Goal: Information Seeking & Learning: Learn about a topic

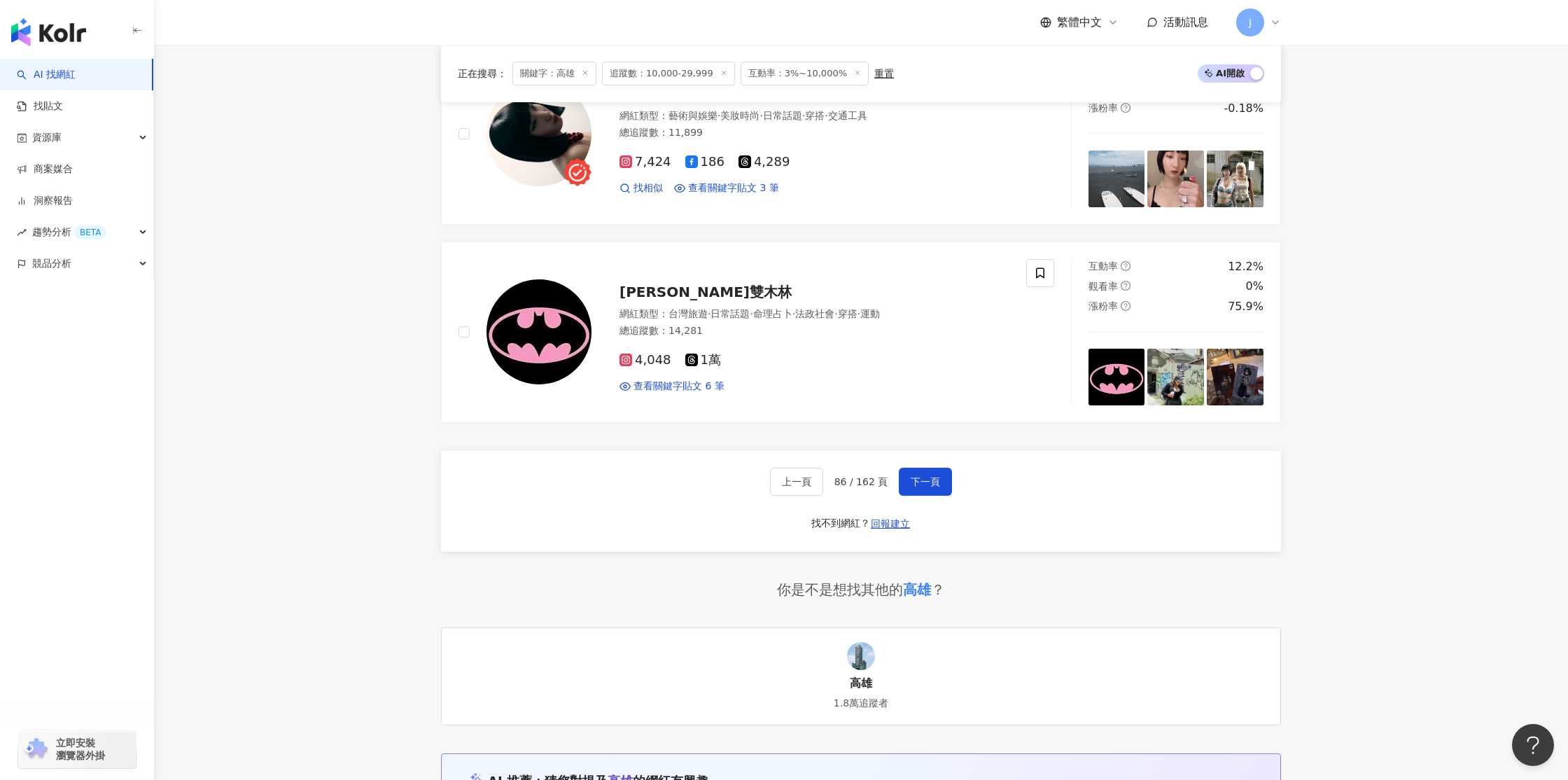
scroll to position [2240, 0]
click at [919, 478] on span "下一頁" at bounding box center [925, 482] width 29 height 11
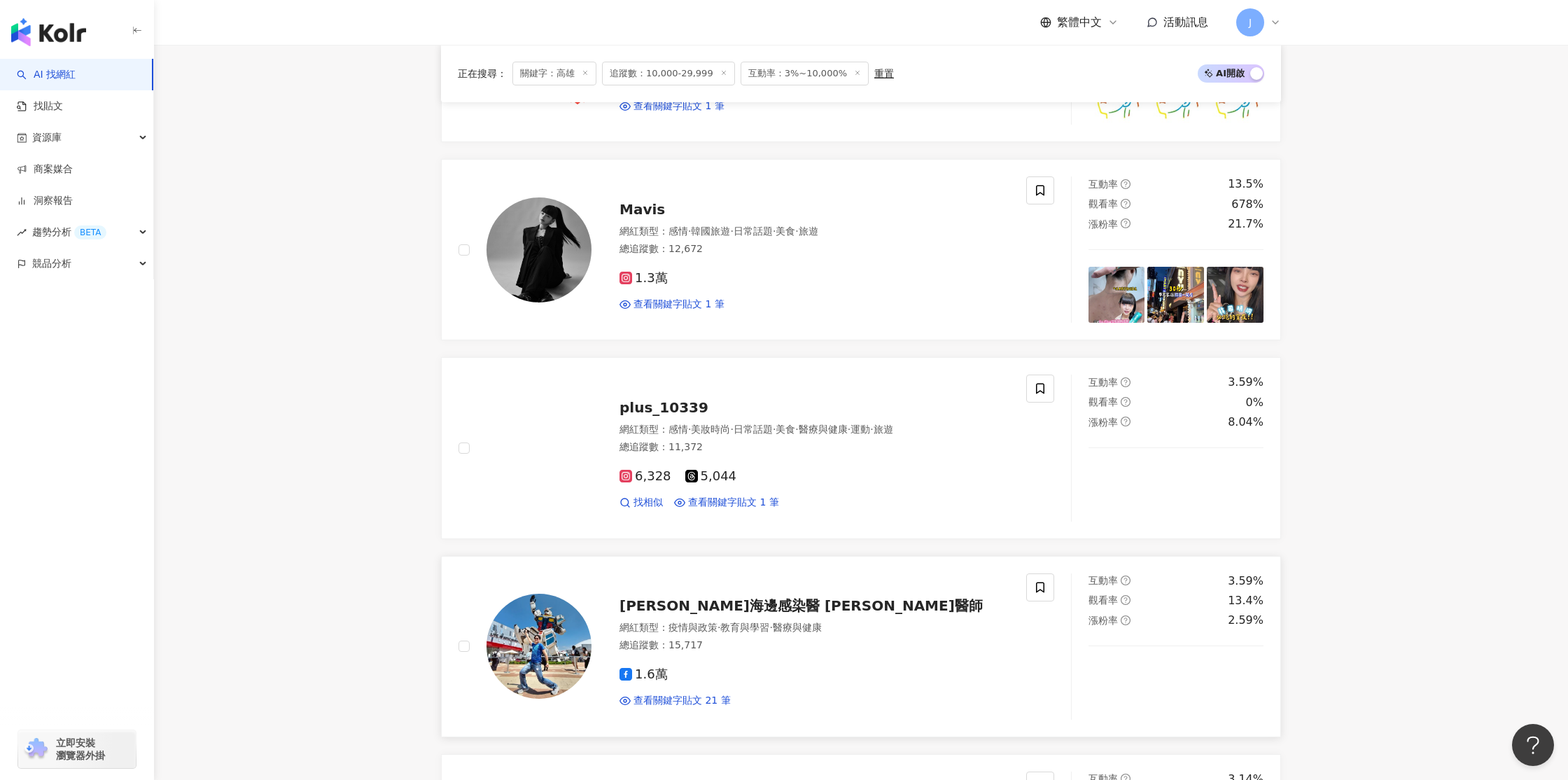
scroll to position [741, 0]
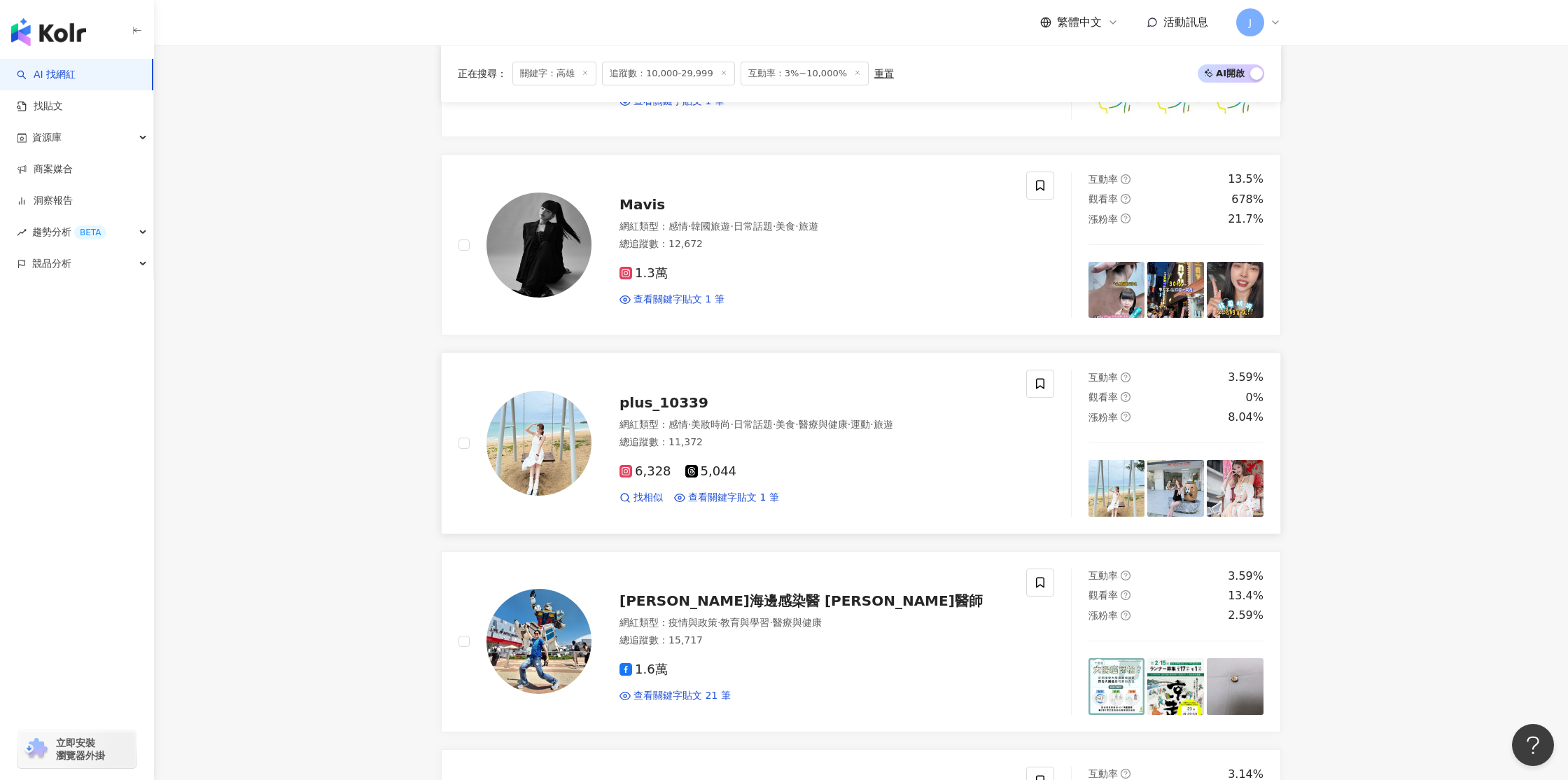
click at [552, 440] on img at bounding box center [539, 443] width 105 height 105
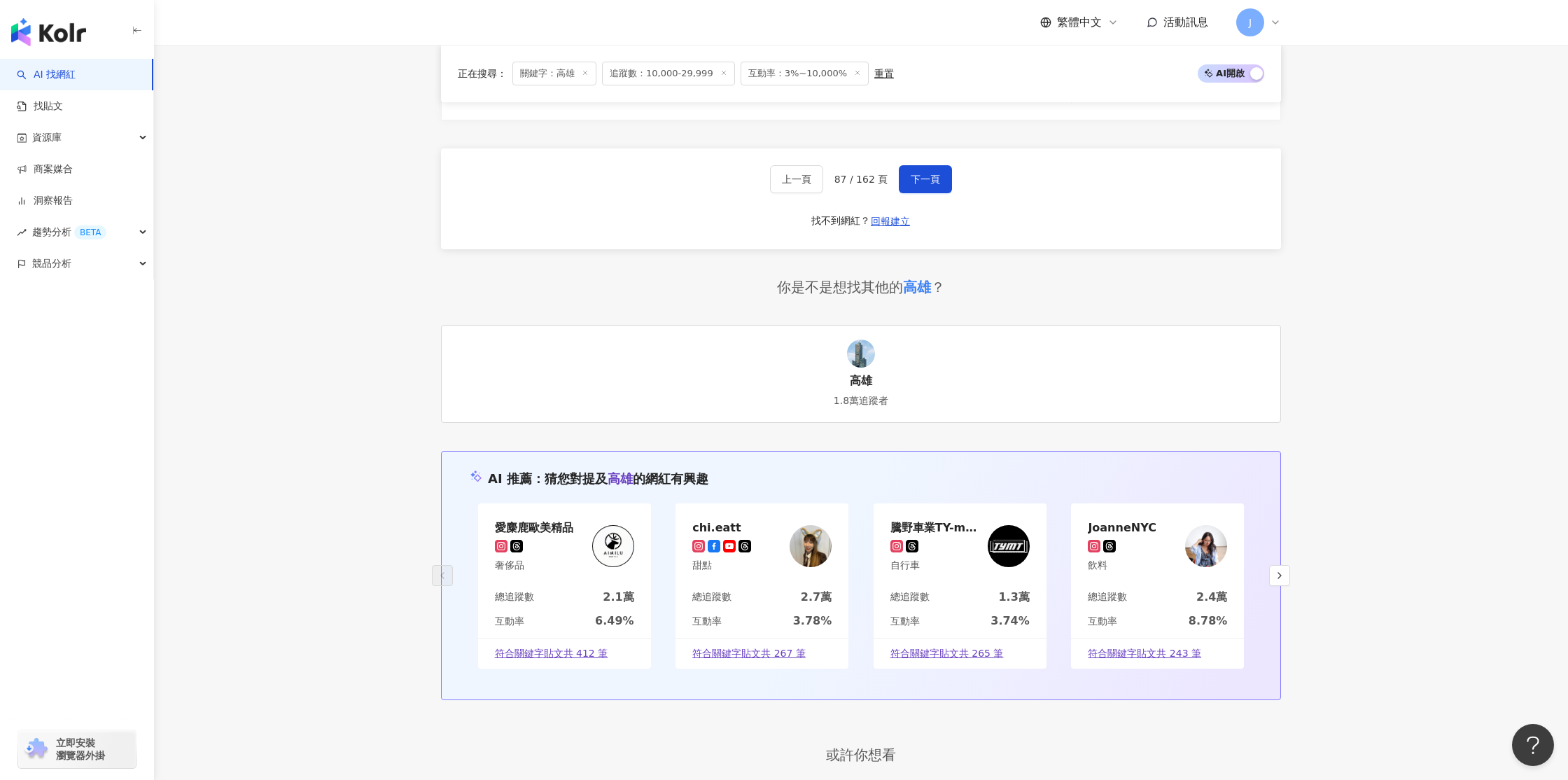
scroll to position [2533, 0]
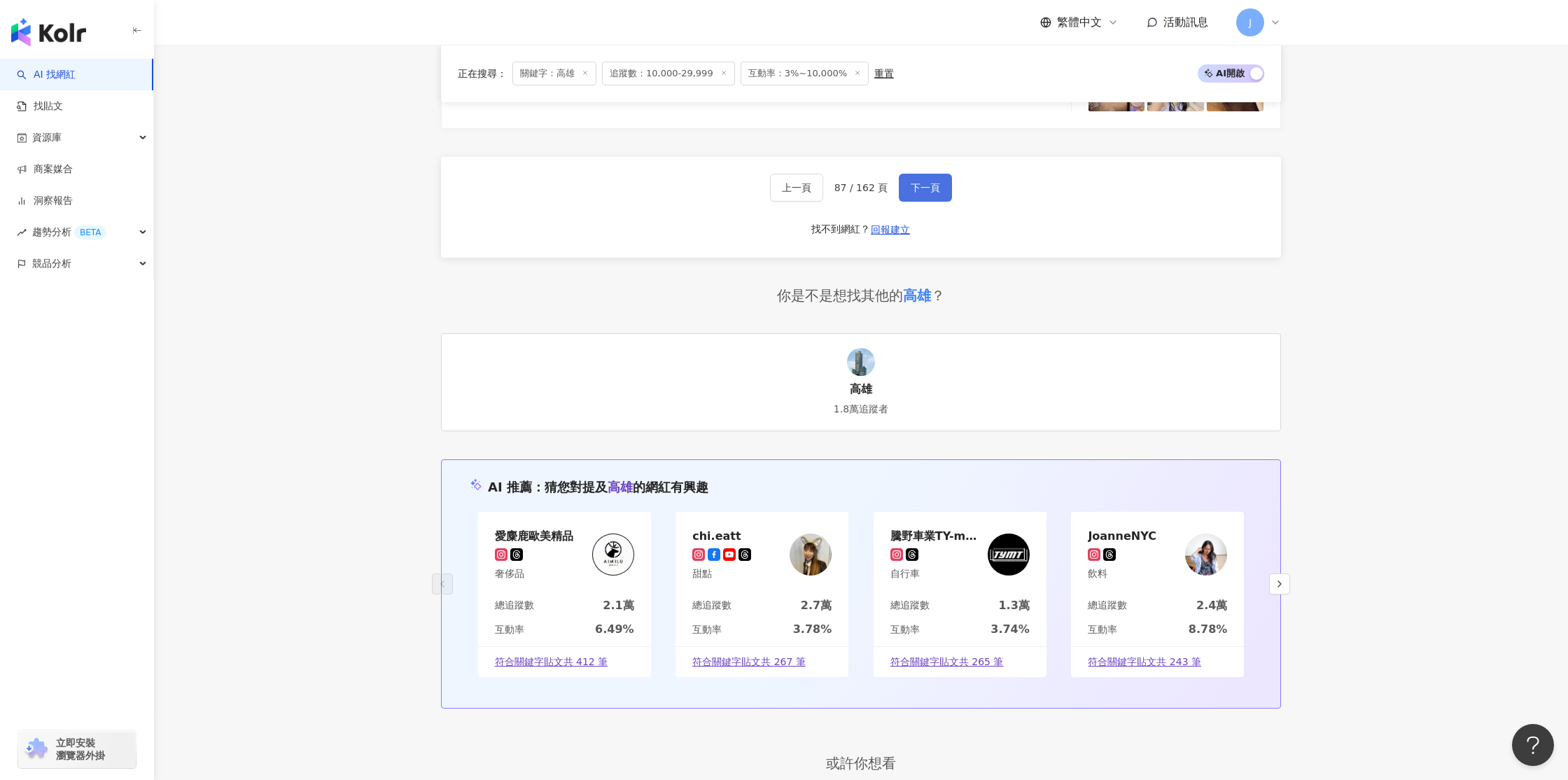
click at [942, 192] on button "下一頁" at bounding box center [925, 187] width 53 height 28
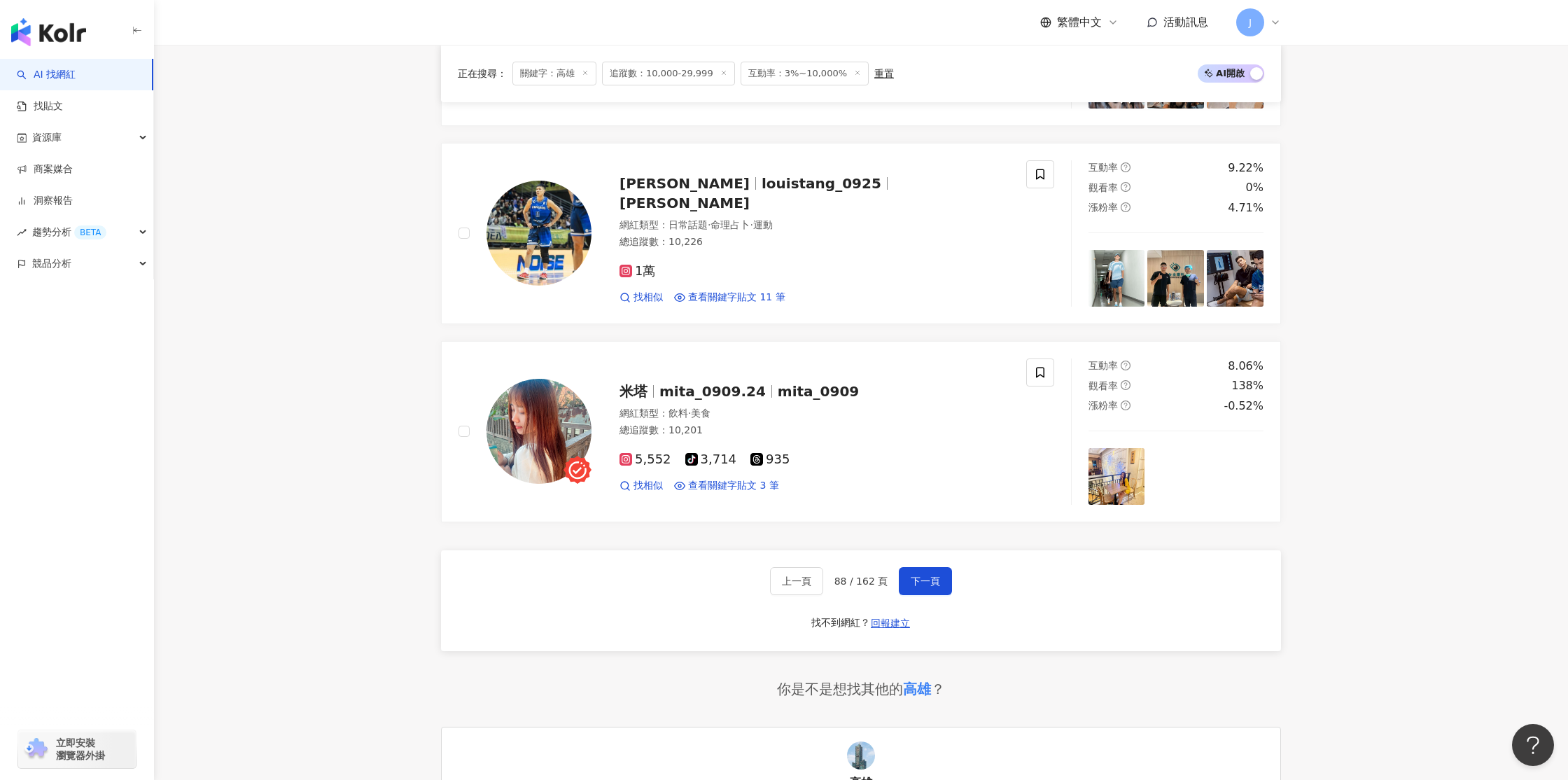
scroll to position [2138, 0]
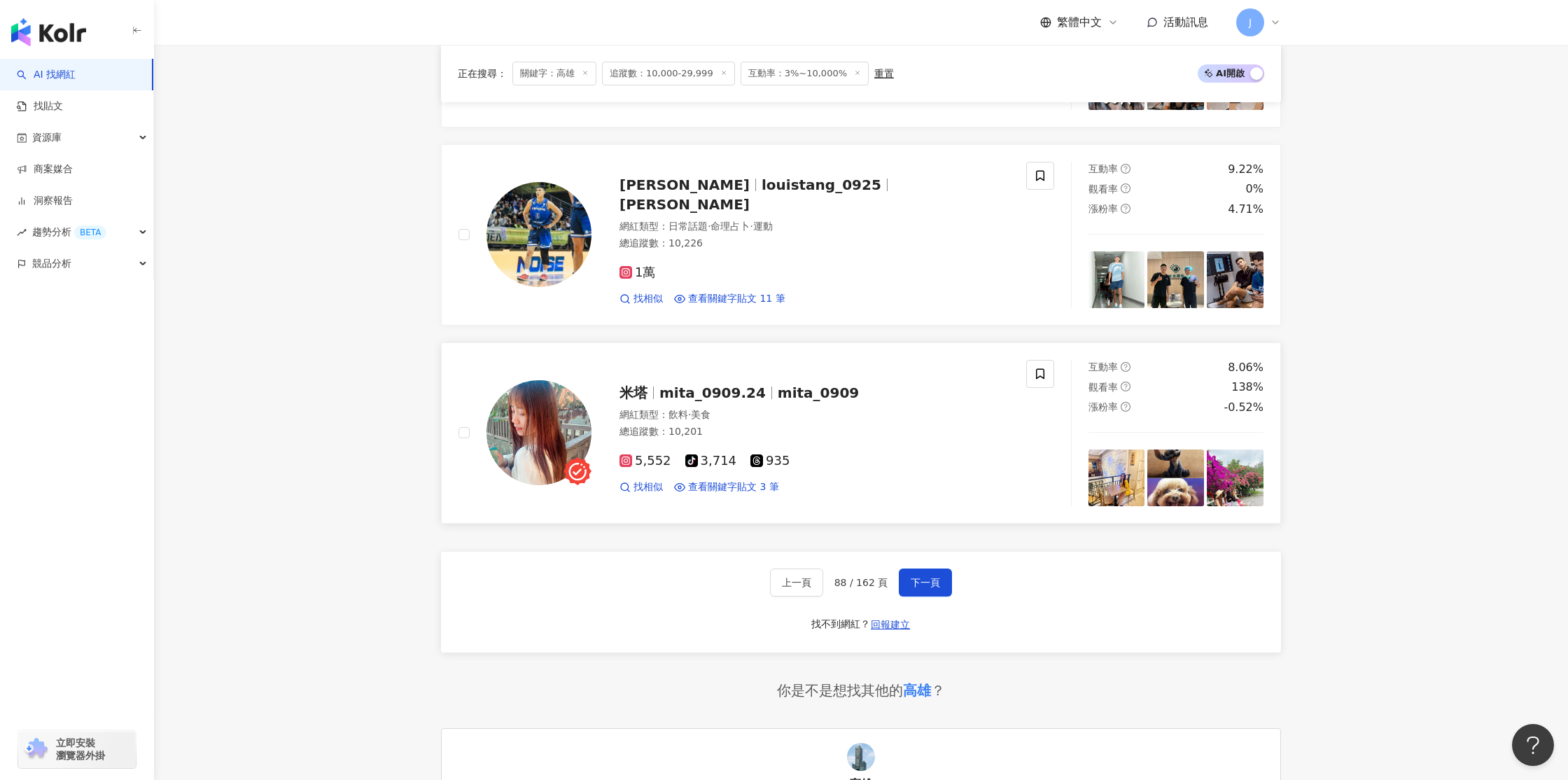
click at [536, 413] on img at bounding box center [539, 433] width 105 height 105
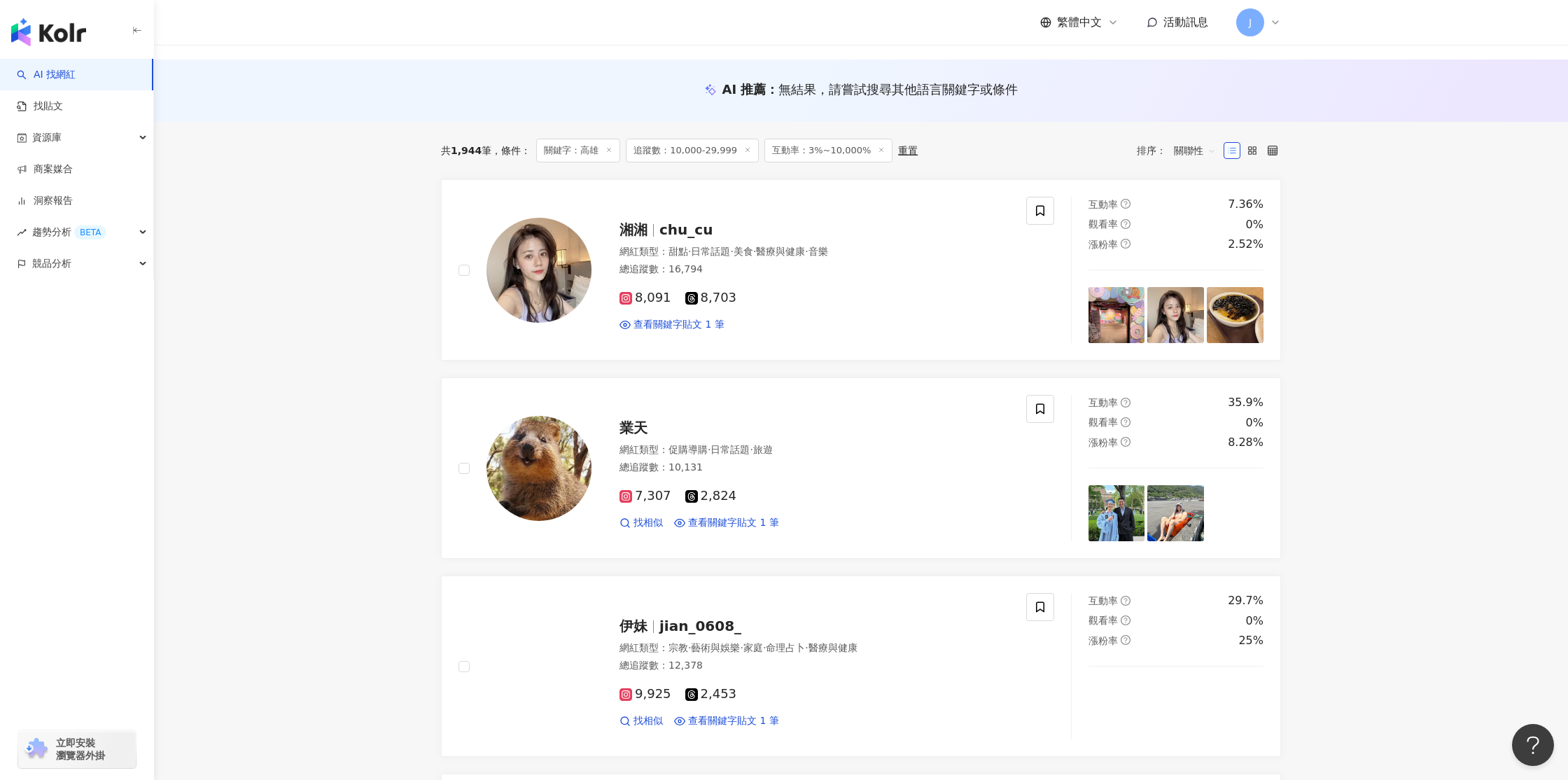
scroll to position [2492, 0]
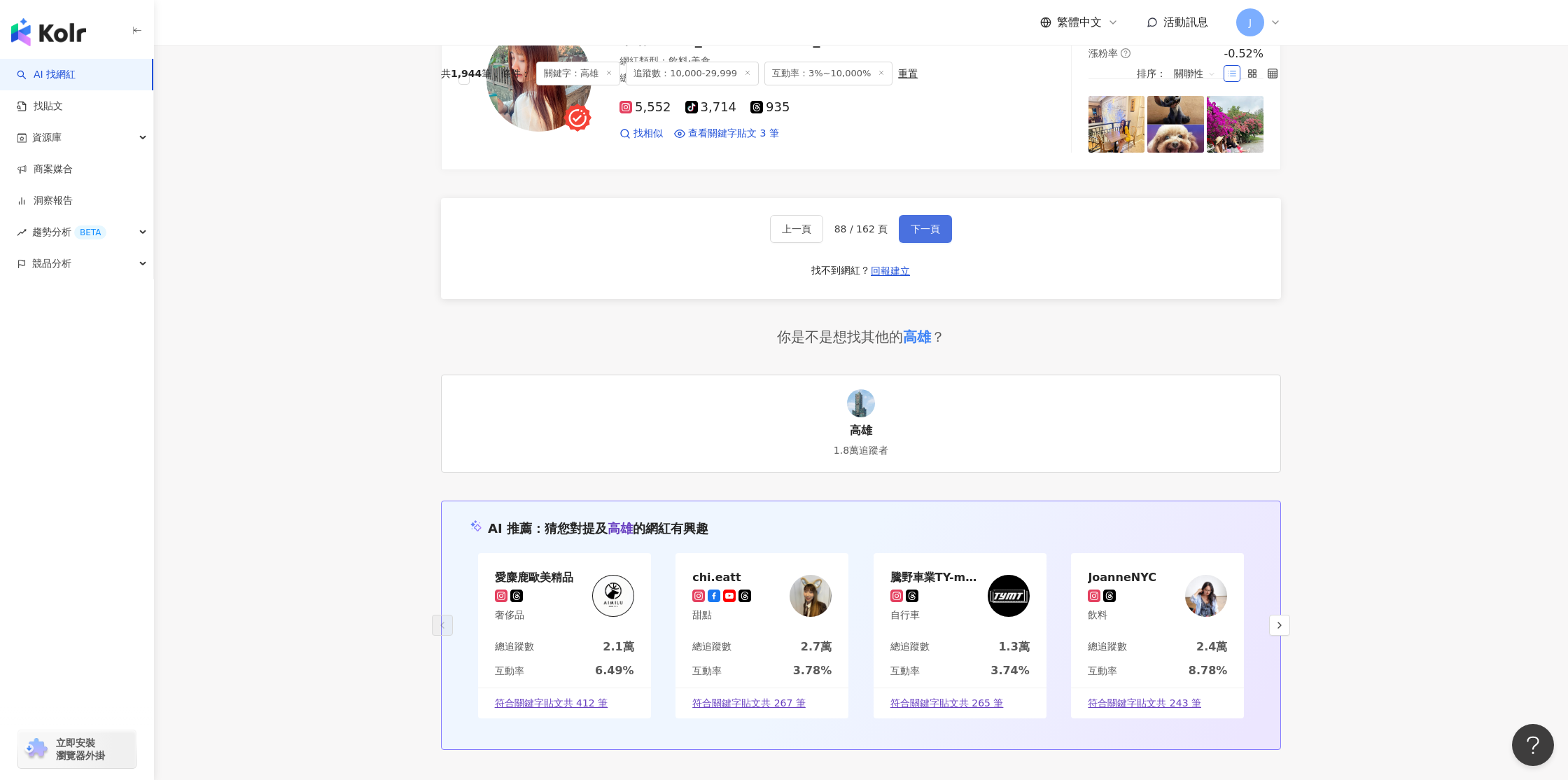
click at [923, 230] on span "下一頁" at bounding box center [925, 229] width 29 height 11
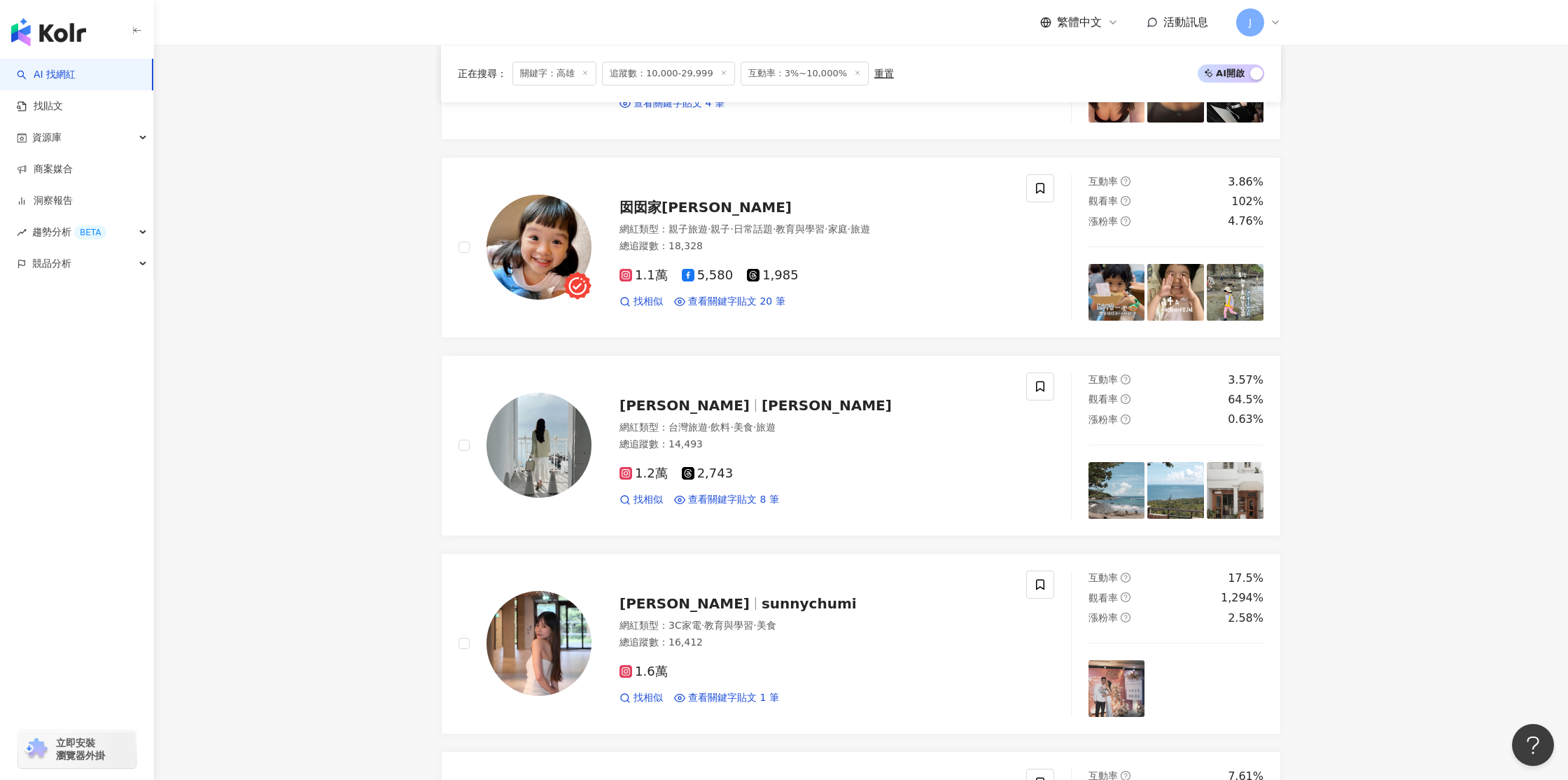
scroll to position [1530, 0]
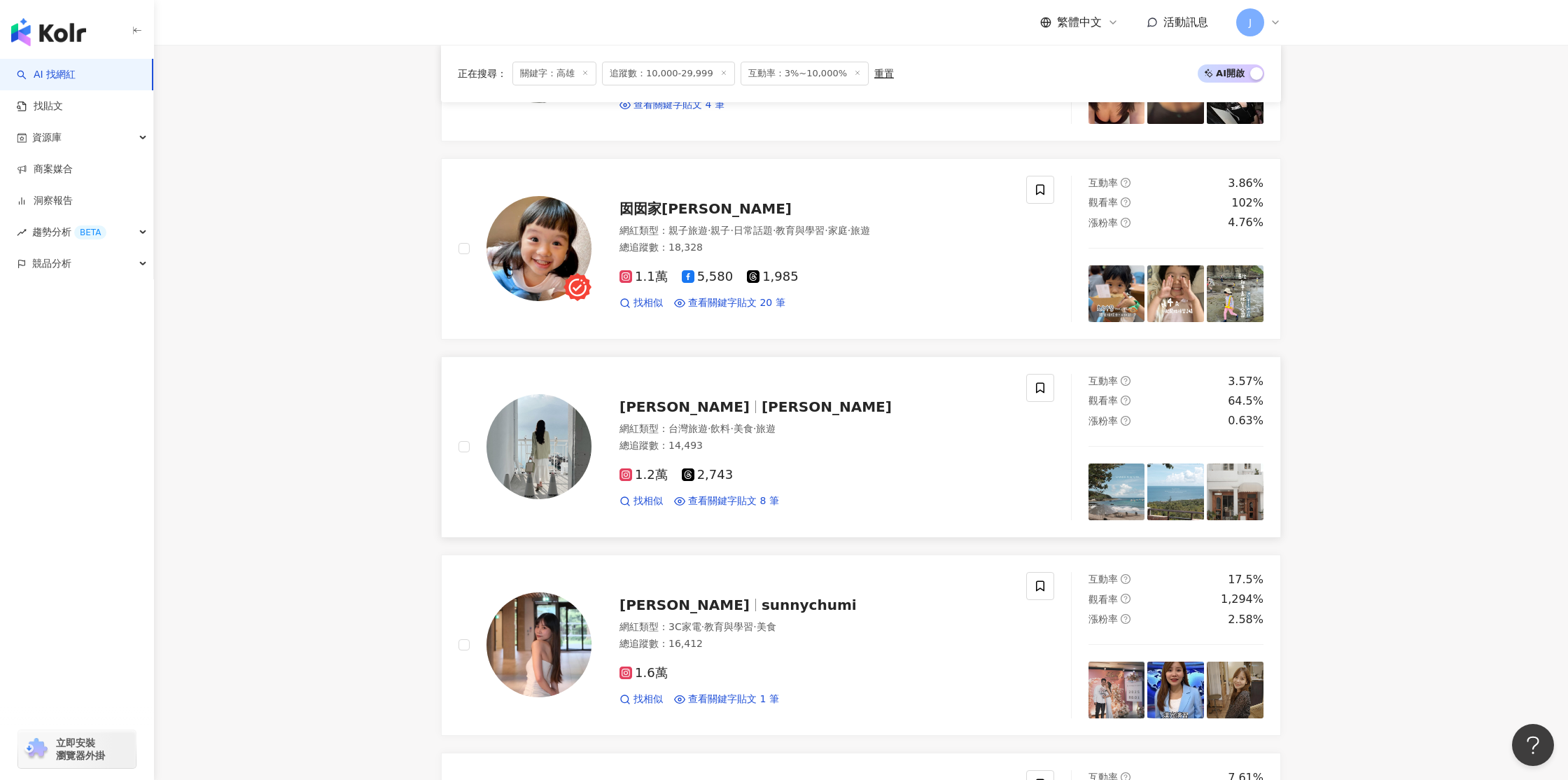
click at [562, 459] on img at bounding box center [539, 446] width 105 height 105
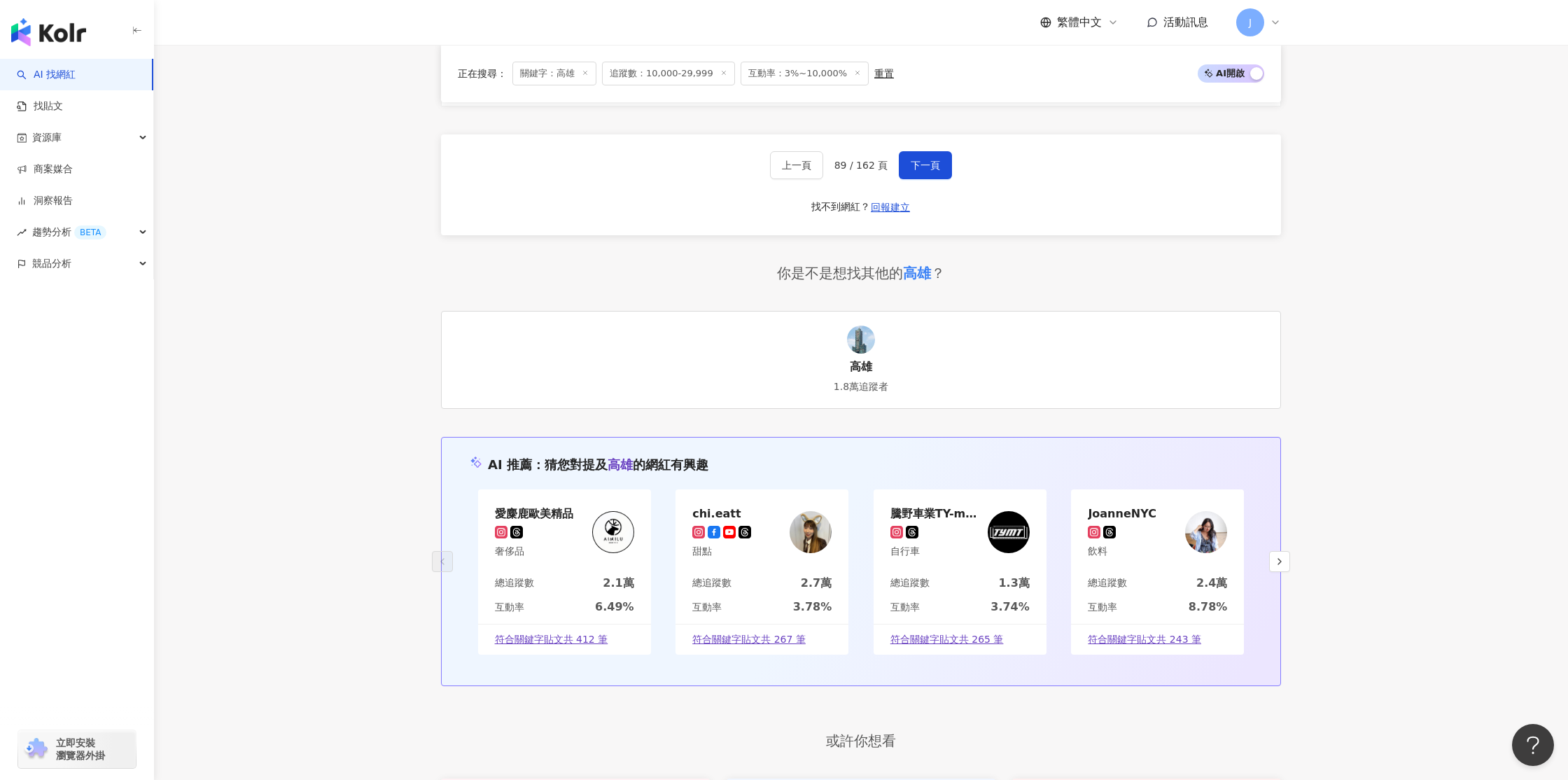
scroll to position [2533, 0]
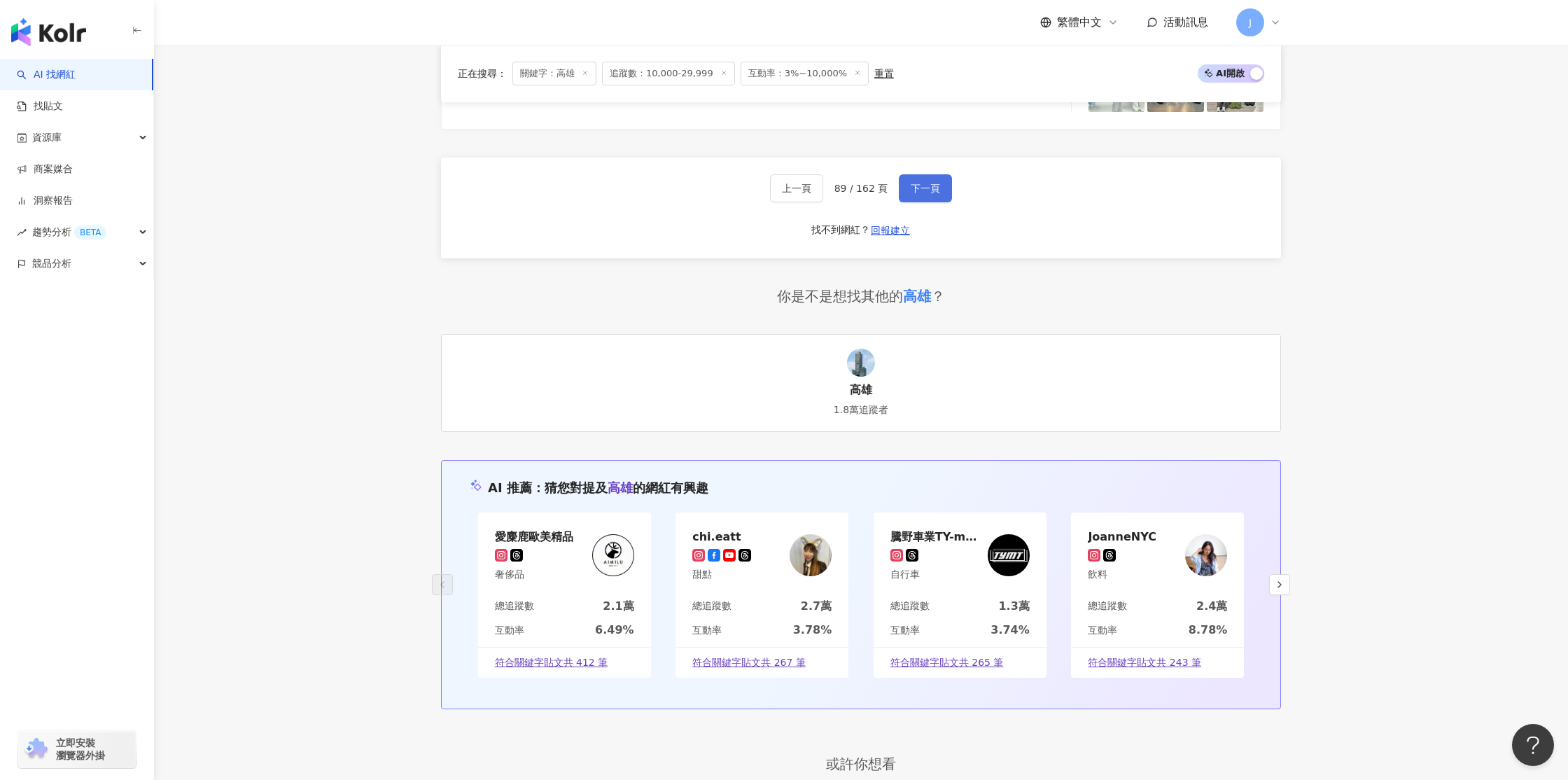
click at [925, 197] on button "下一頁" at bounding box center [925, 188] width 53 height 28
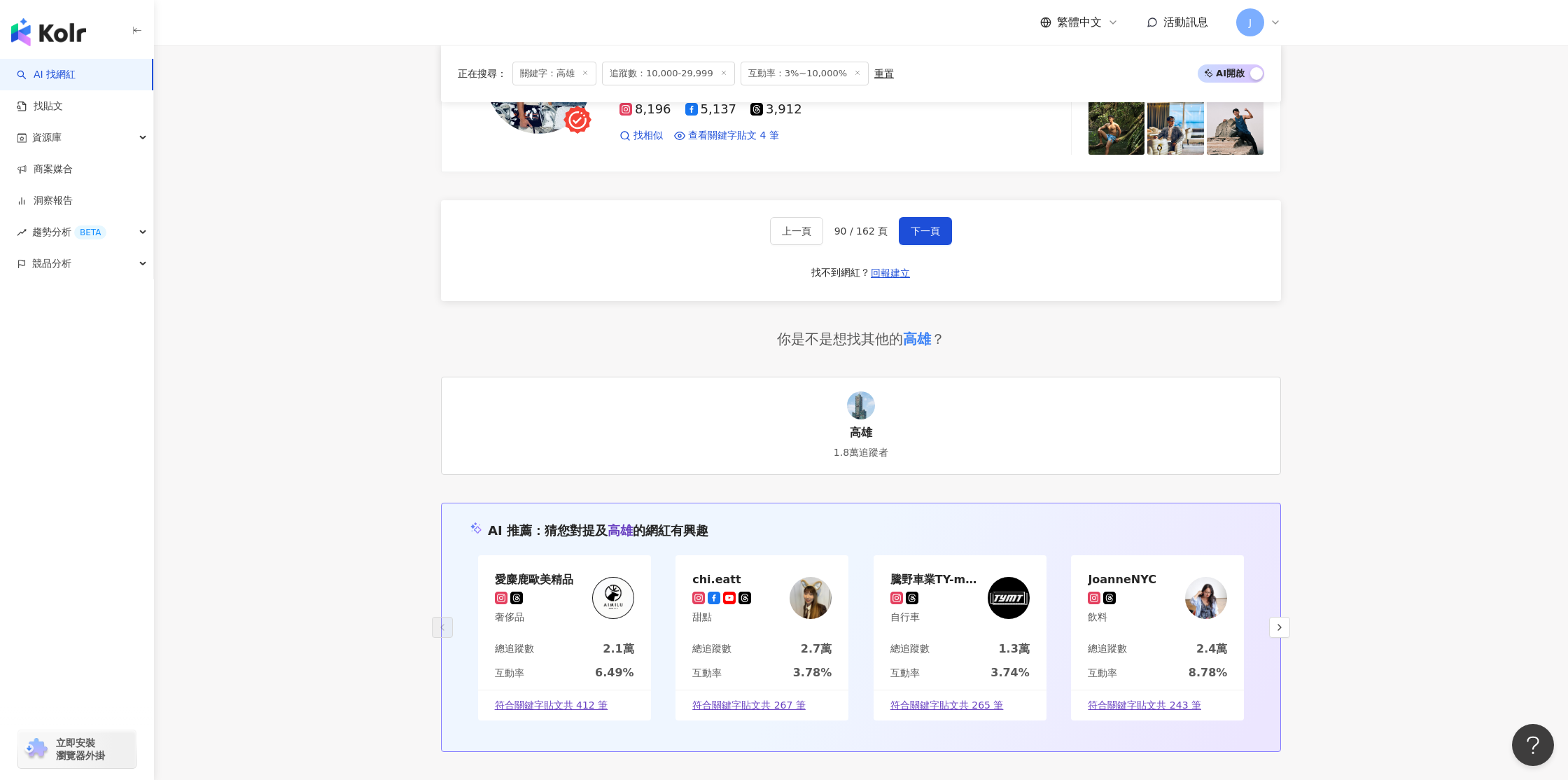
scroll to position [2491, 0]
click at [915, 232] on span "下一頁" at bounding box center [925, 230] width 29 height 11
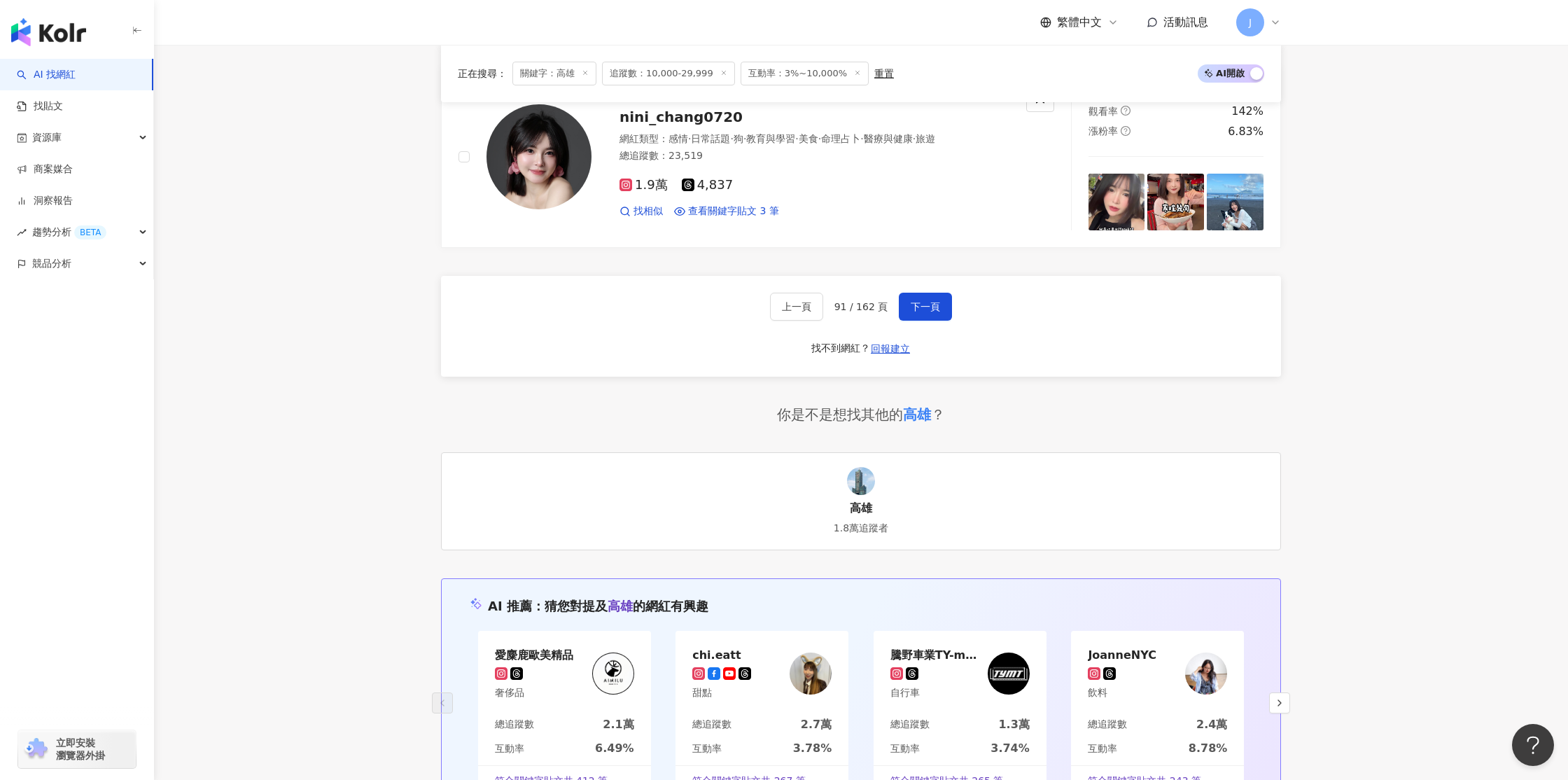
scroll to position [2414, 0]
click at [918, 320] on button "下一頁" at bounding box center [925, 307] width 53 height 28
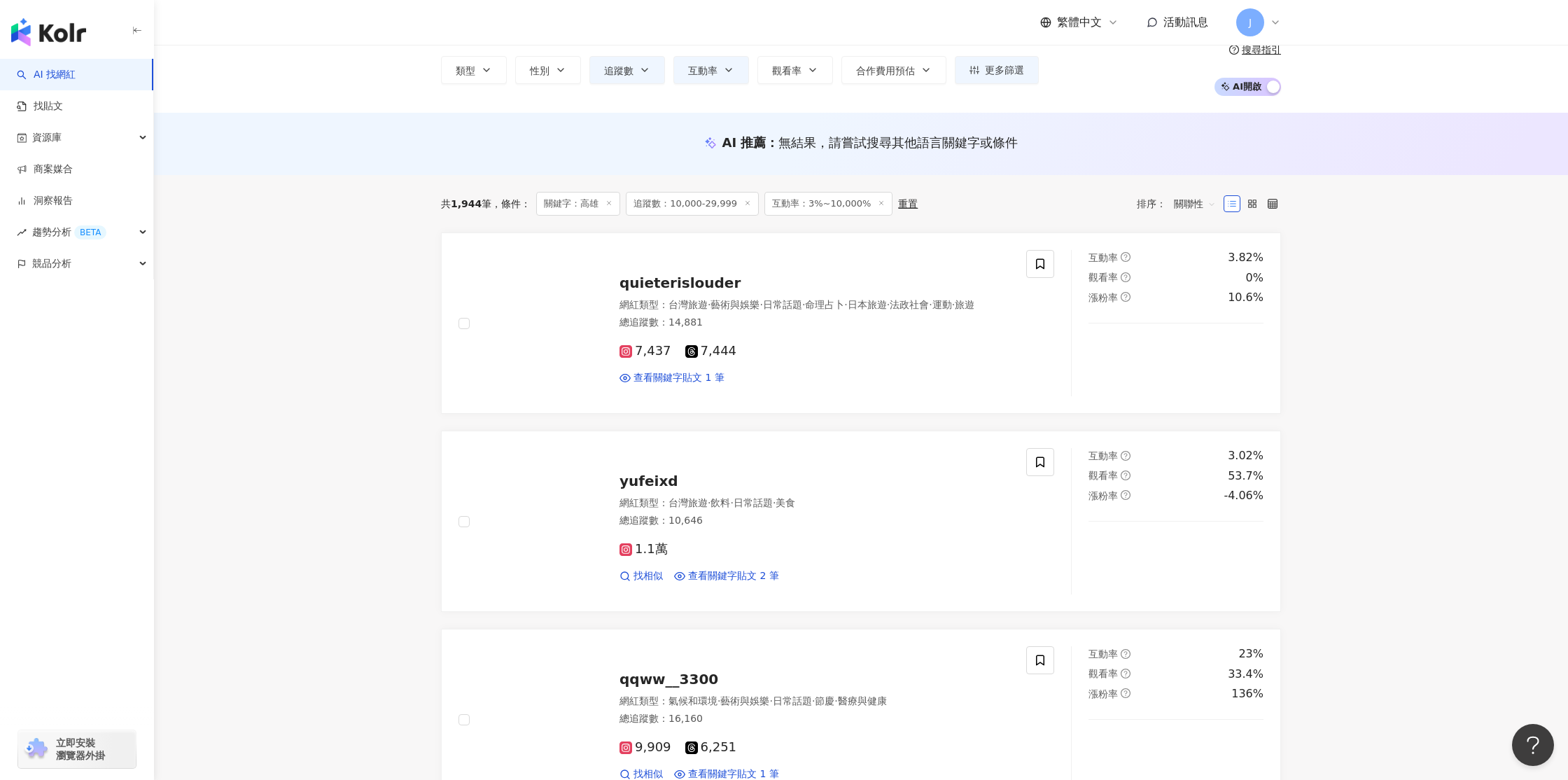
scroll to position [61, 0]
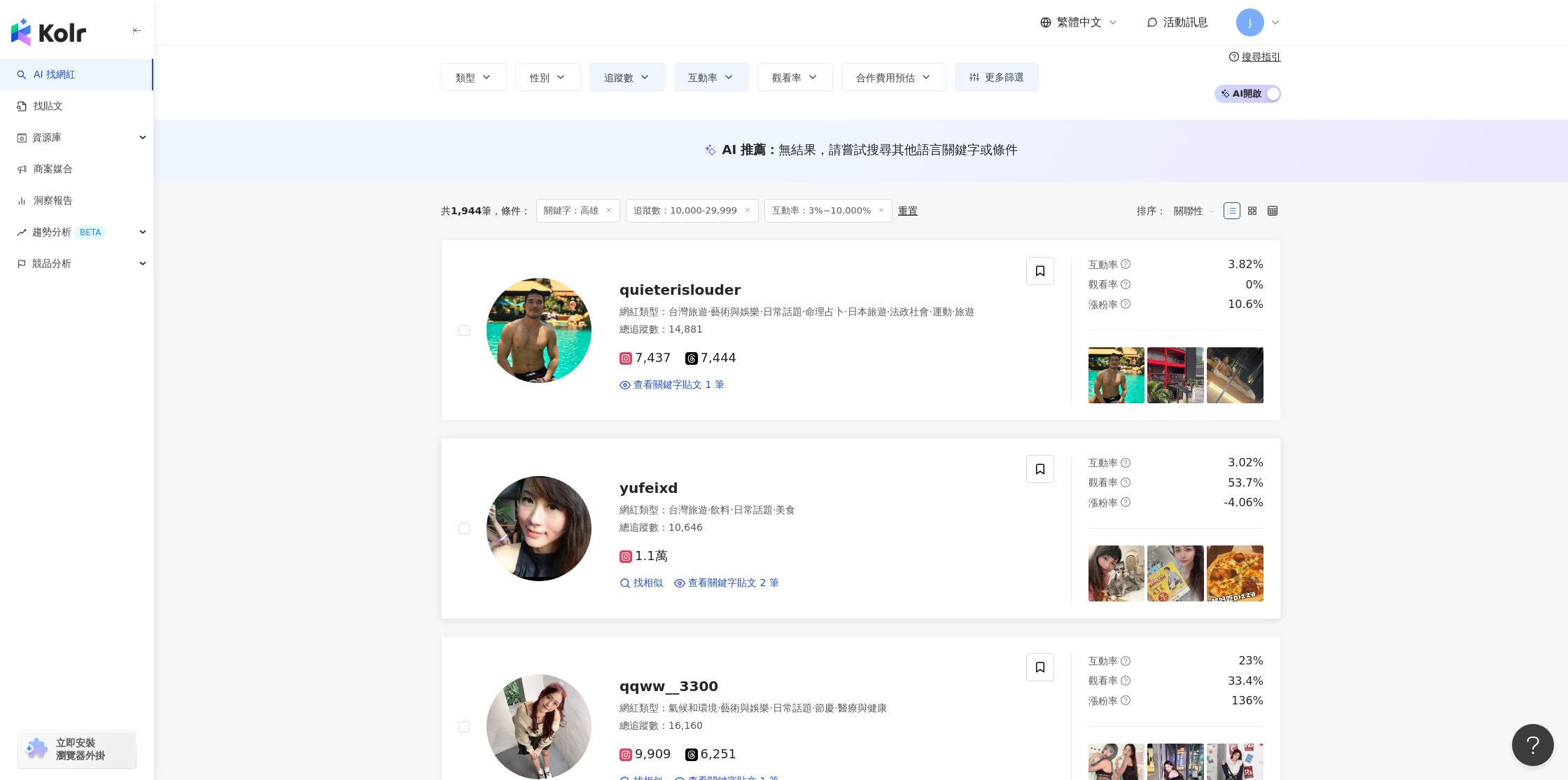
click at [923, 337] on div "總追蹤數 ： 14,881" at bounding box center [815, 330] width 390 height 14
click at [912, 439] on link "yufeixd 網紅類型 ： 台灣旅遊 · 飲料 · 日常話題 · 美食 總追蹤數 ： 10,646 1.1萬 找相似 查看關鍵字貼文 2 筆 互動率 3.0…" at bounding box center [861, 528] width 840 height 182
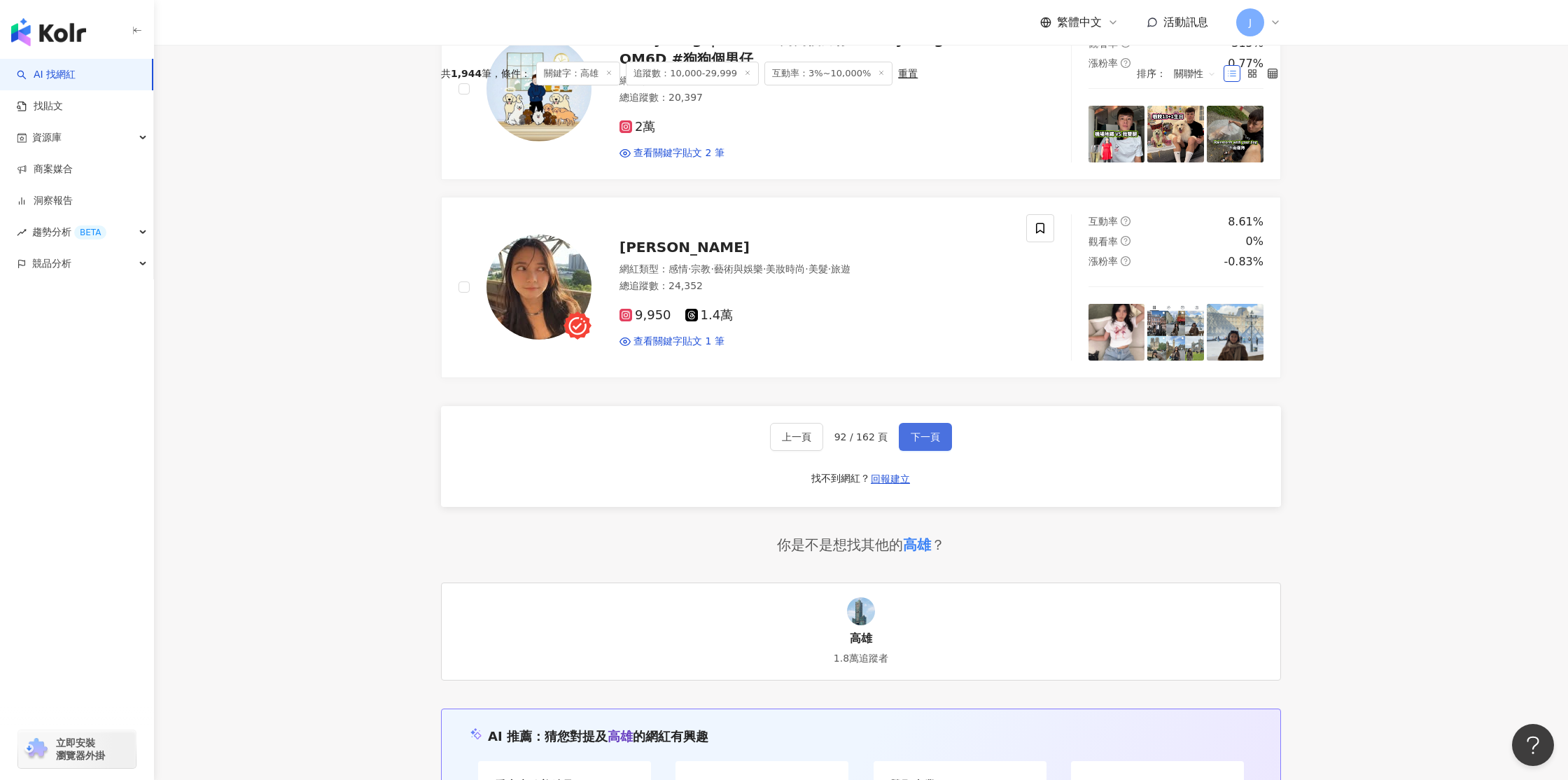
click at [931, 437] on span "下一頁" at bounding box center [925, 437] width 29 height 11
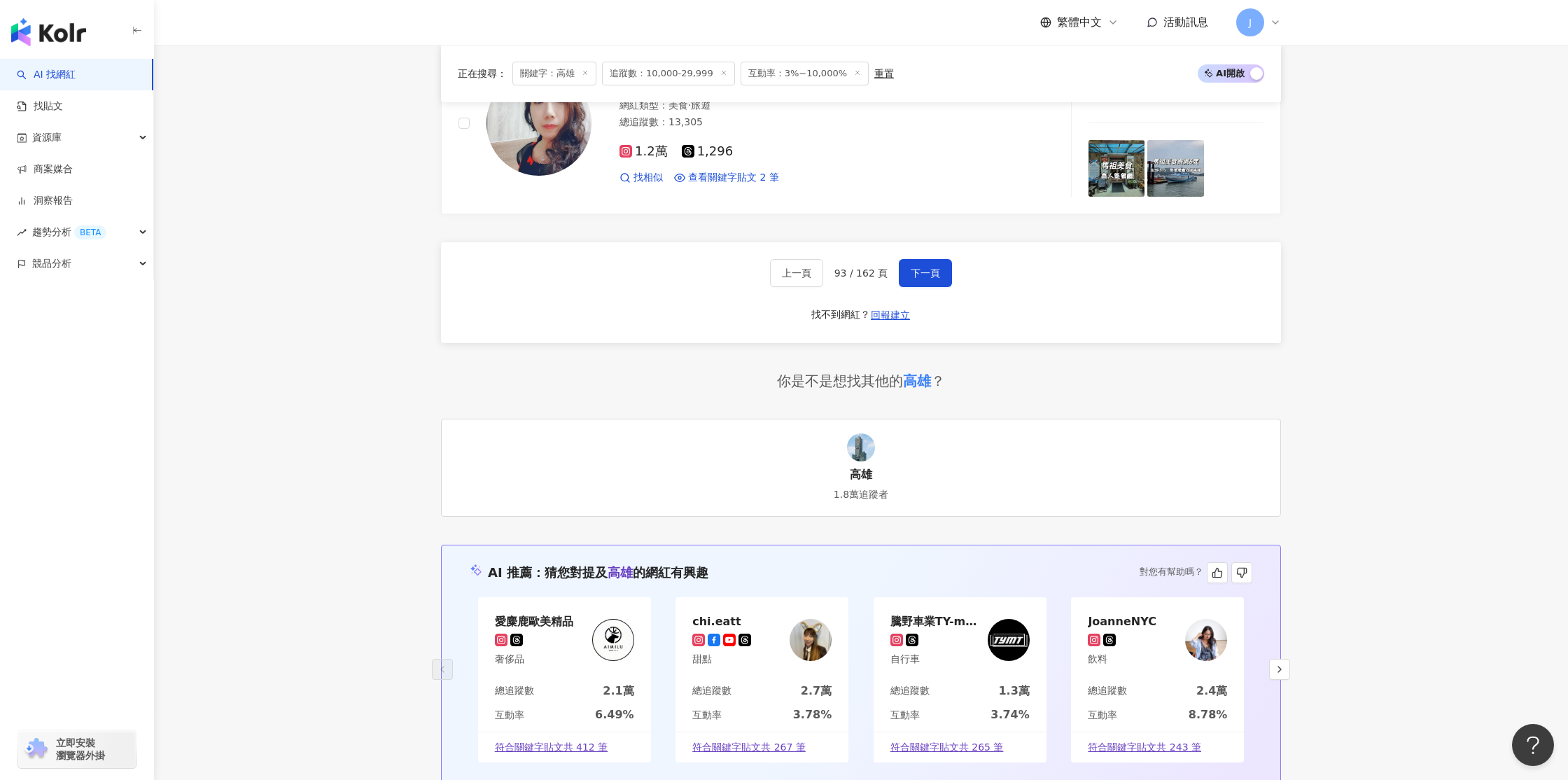
scroll to position [2448, 0]
click at [917, 272] on span "下一頁" at bounding box center [925, 273] width 29 height 11
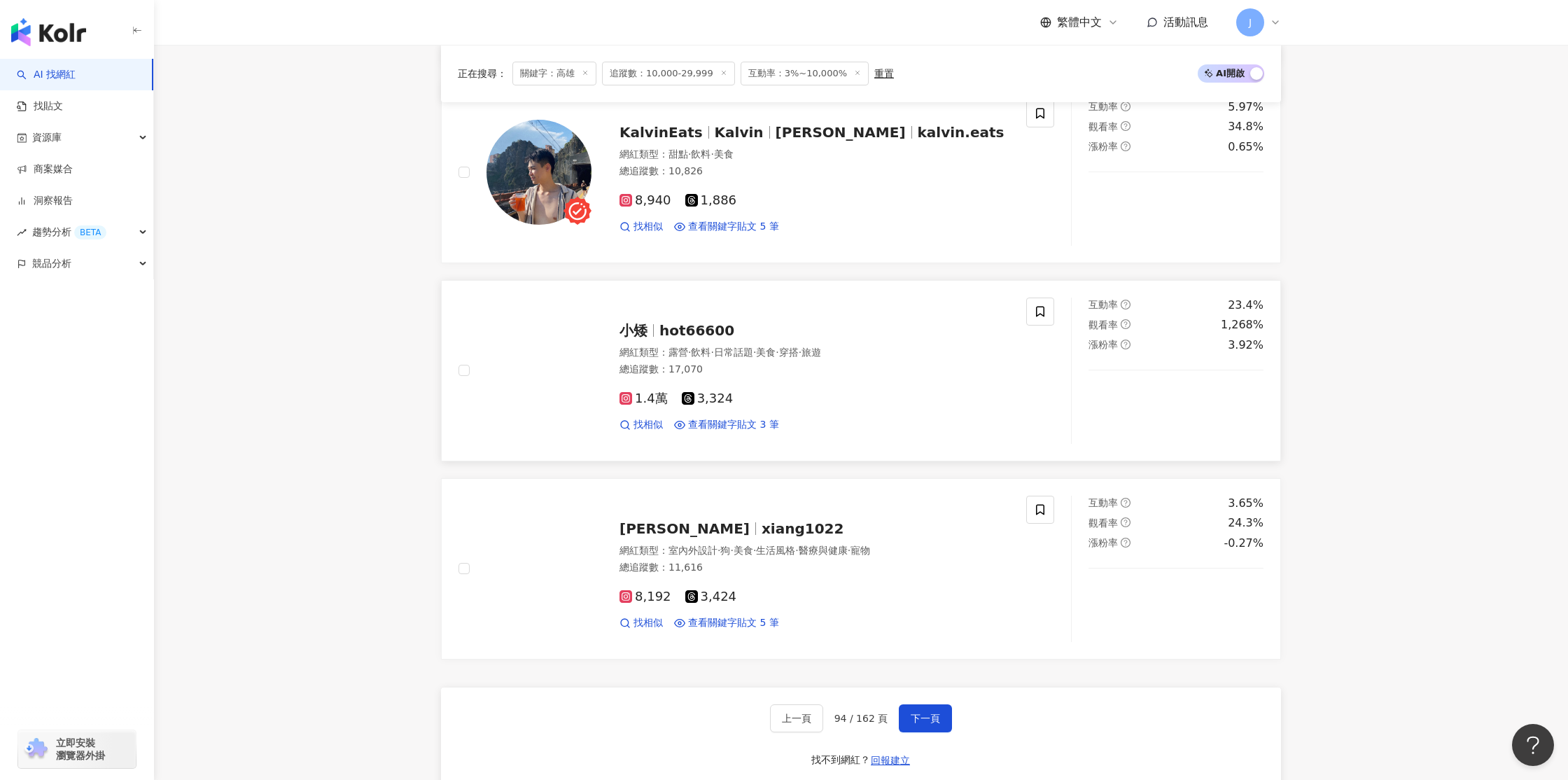
scroll to position [2004, 0]
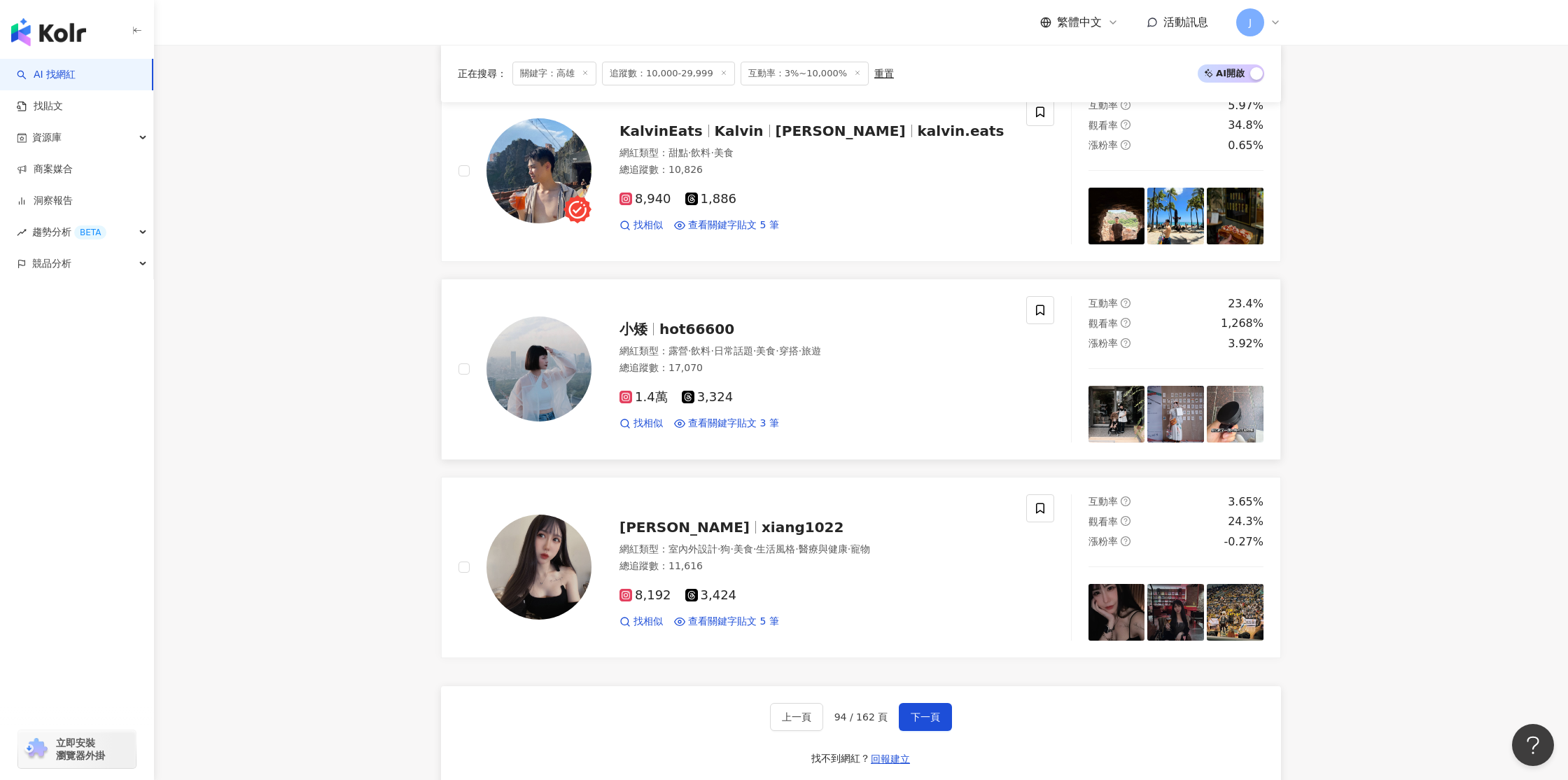
click at [538, 360] on img at bounding box center [539, 369] width 105 height 105
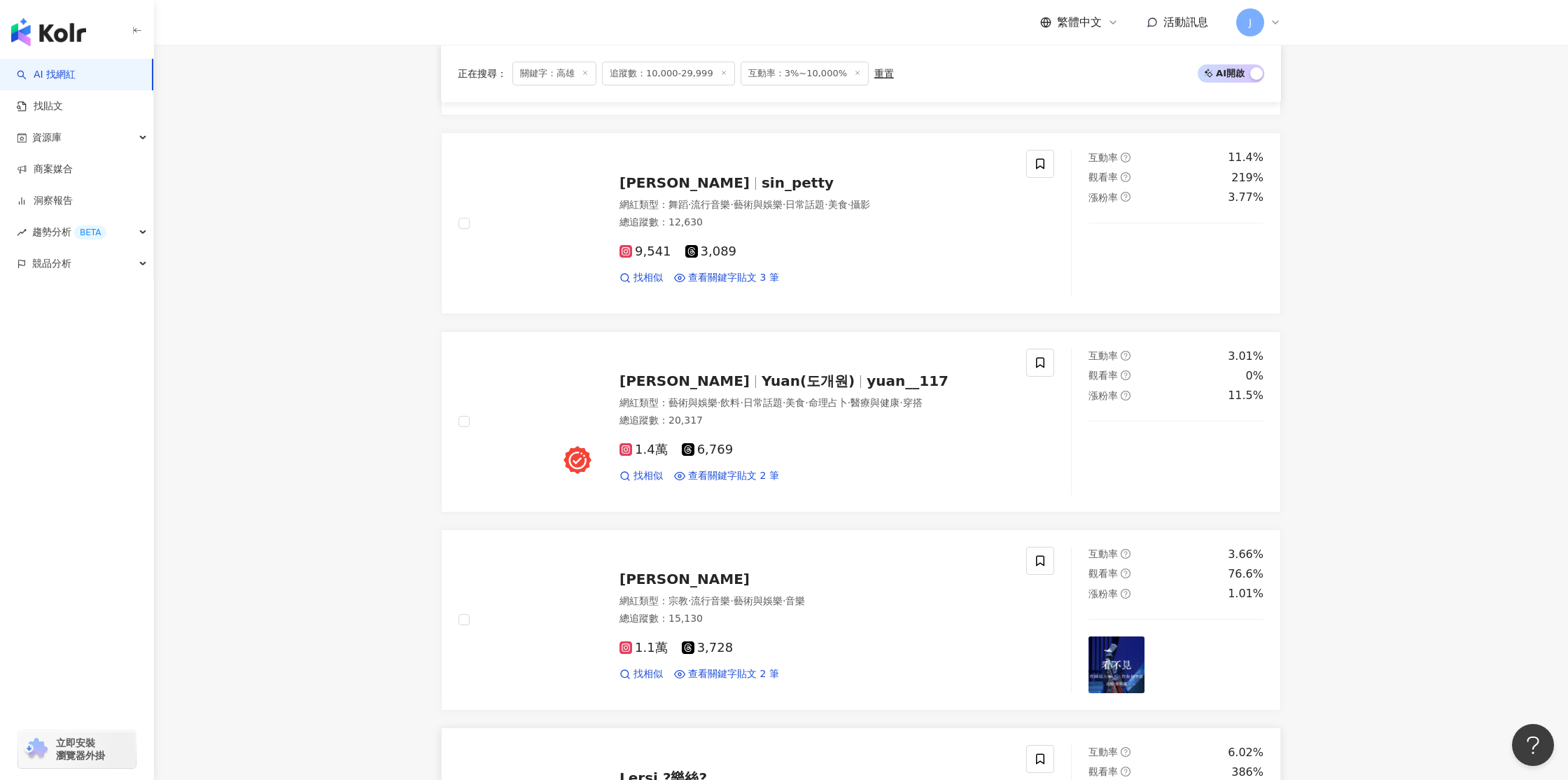
scroll to position [649, 0]
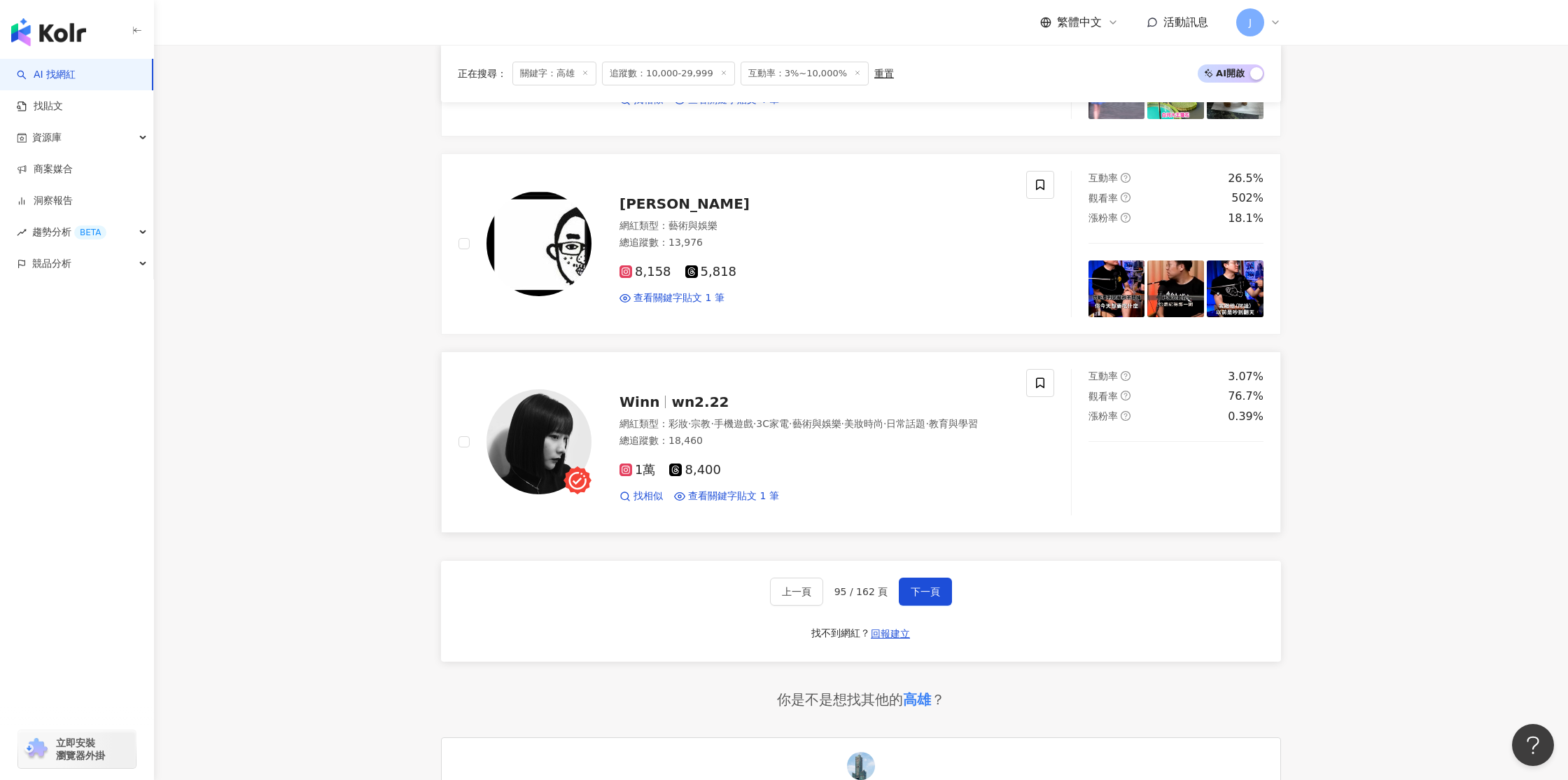
scroll to position [2088, 0]
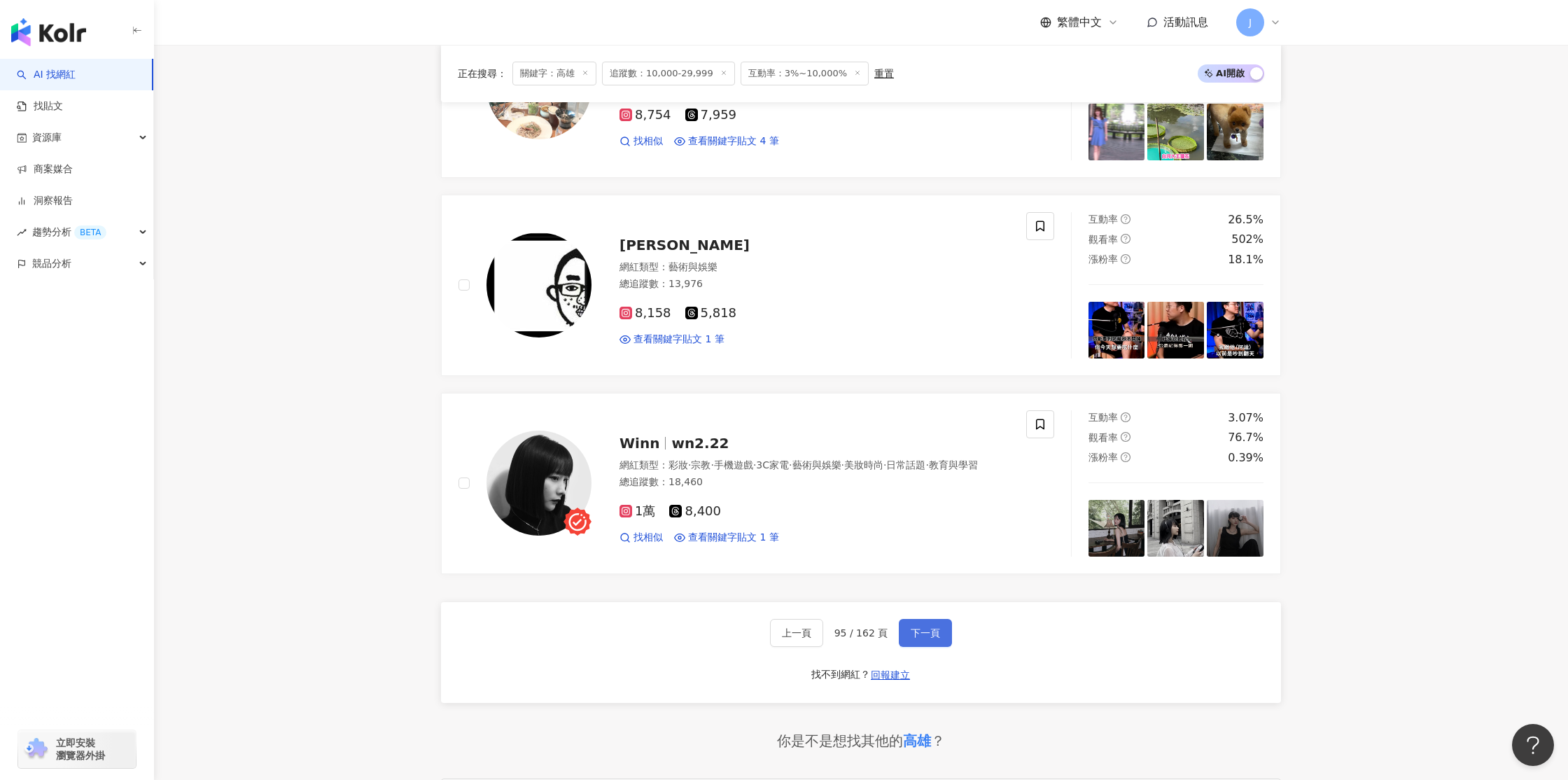
click at [922, 635] on span "下一頁" at bounding box center [925, 633] width 29 height 11
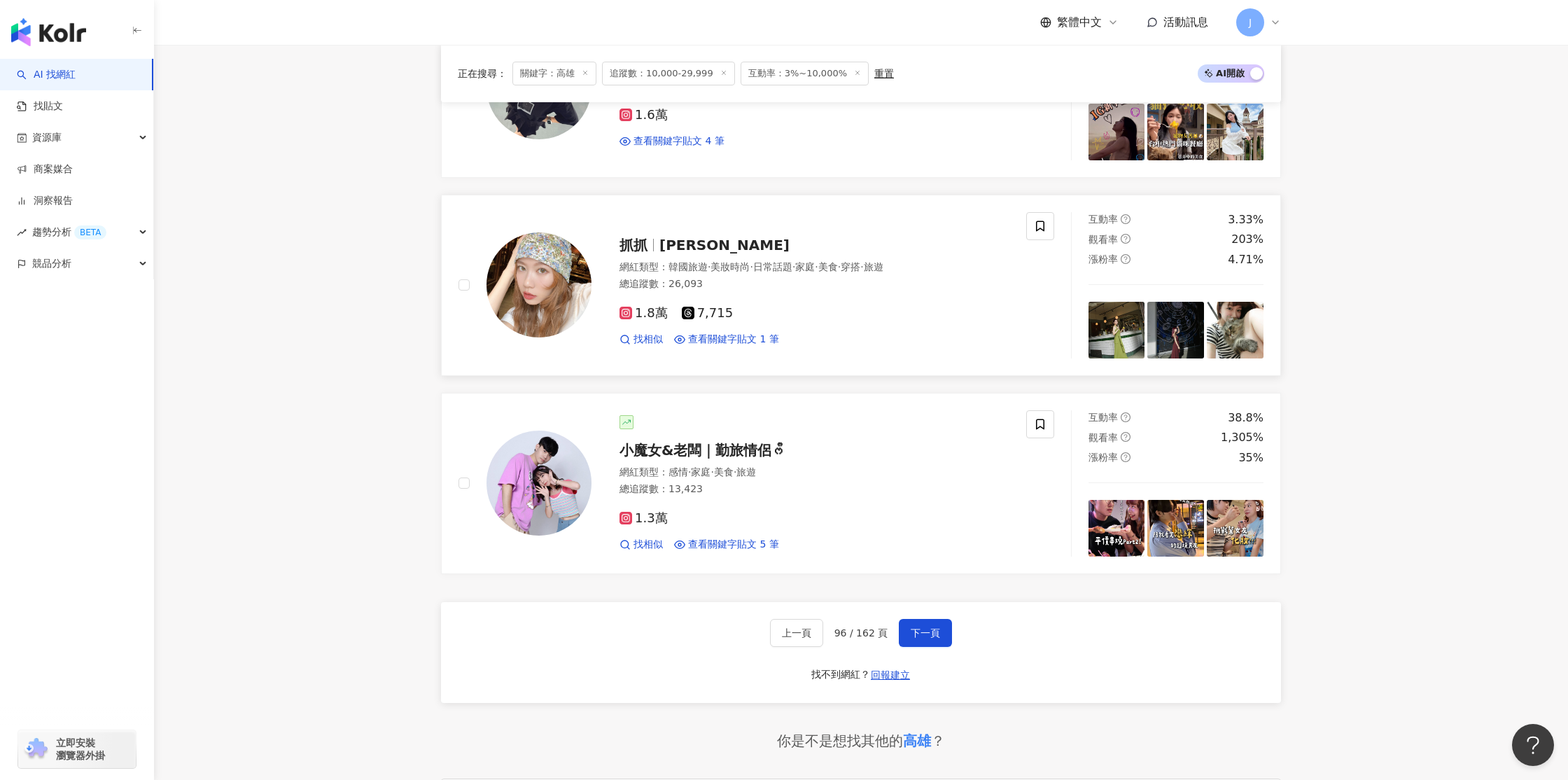
click at [559, 291] on img at bounding box center [539, 285] width 105 height 105
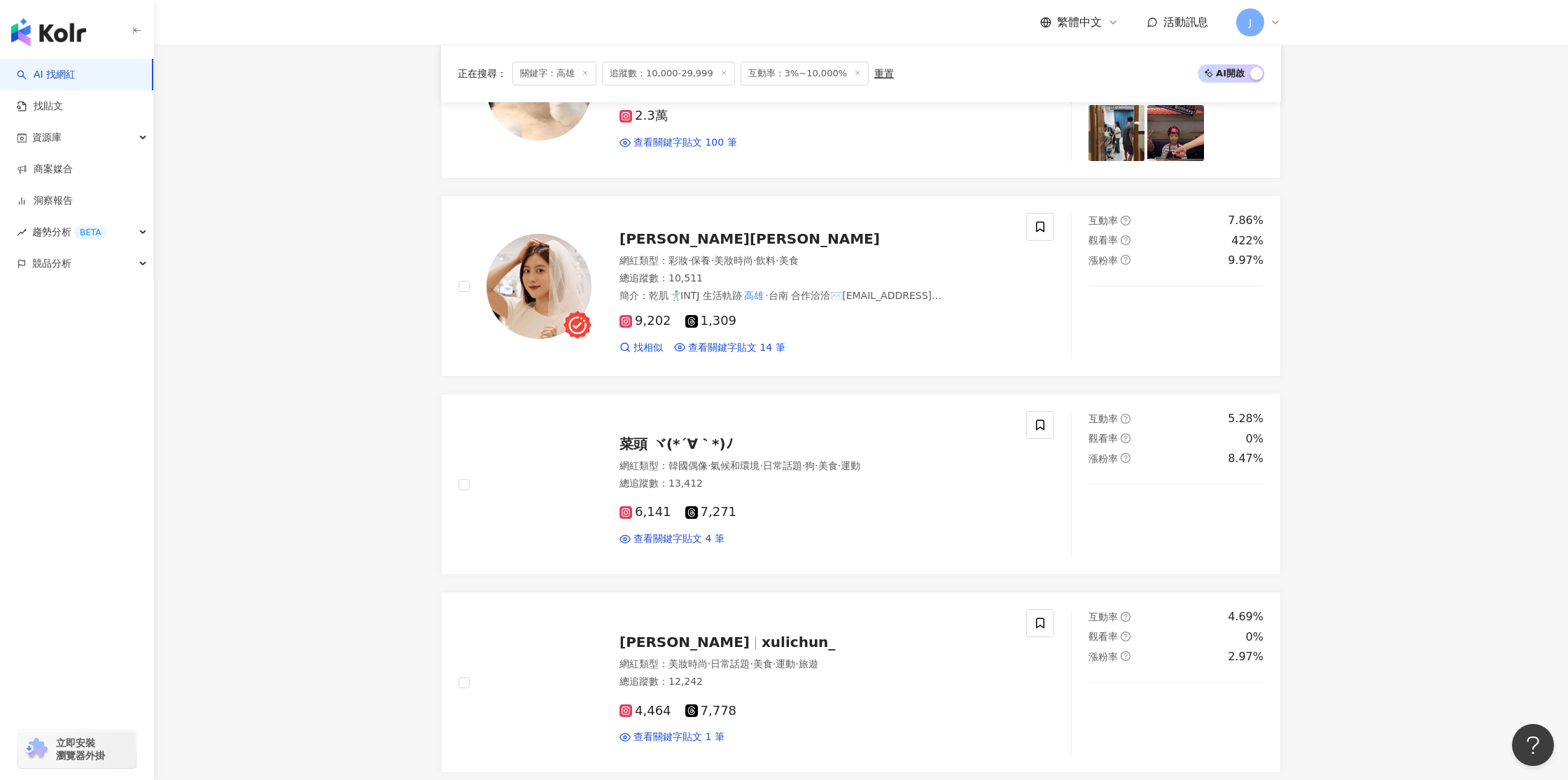
scroll to position [299, 0]
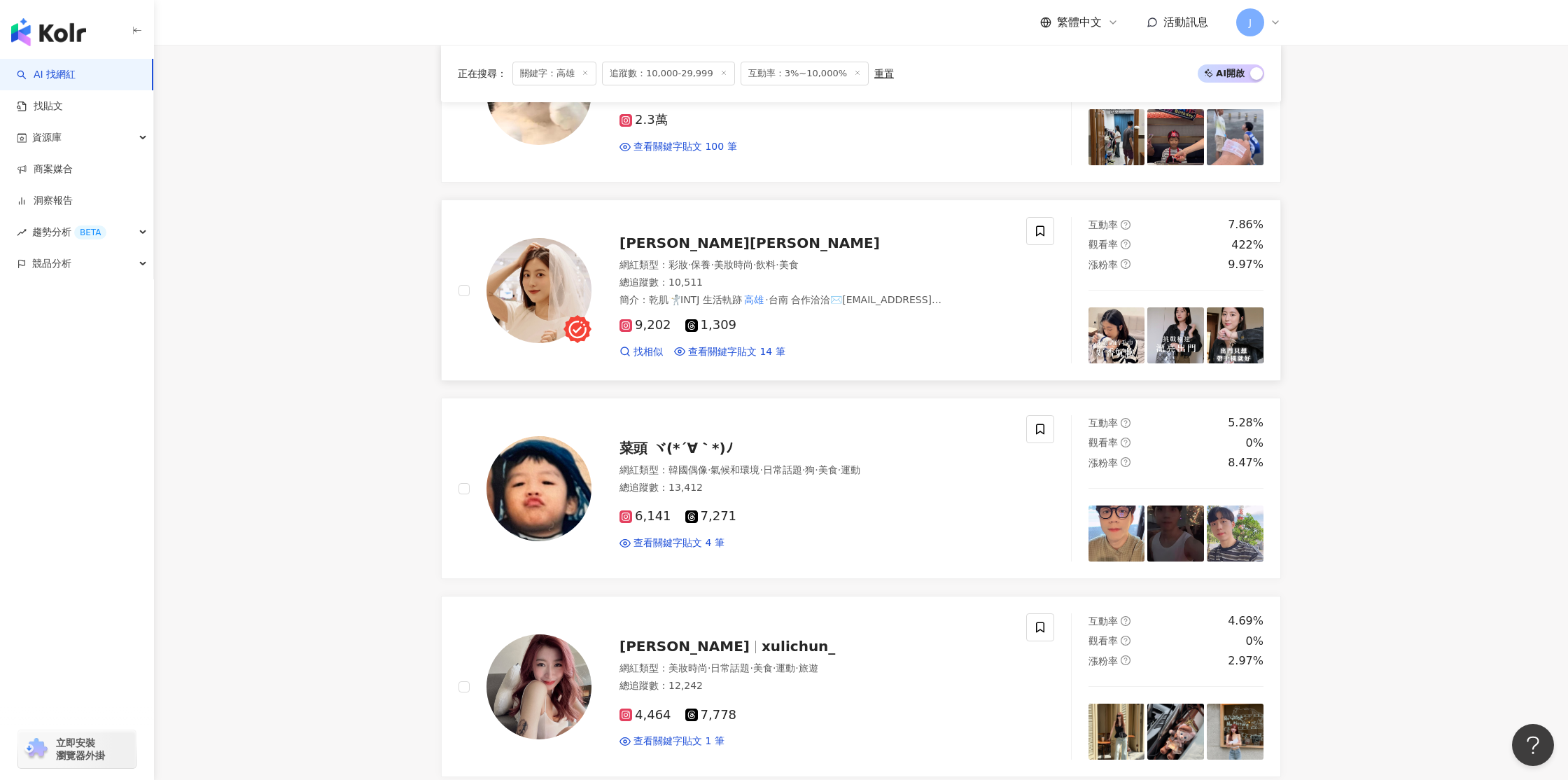
click at [548, 288] on img at bounding box center [539, 291] width 105 height 105
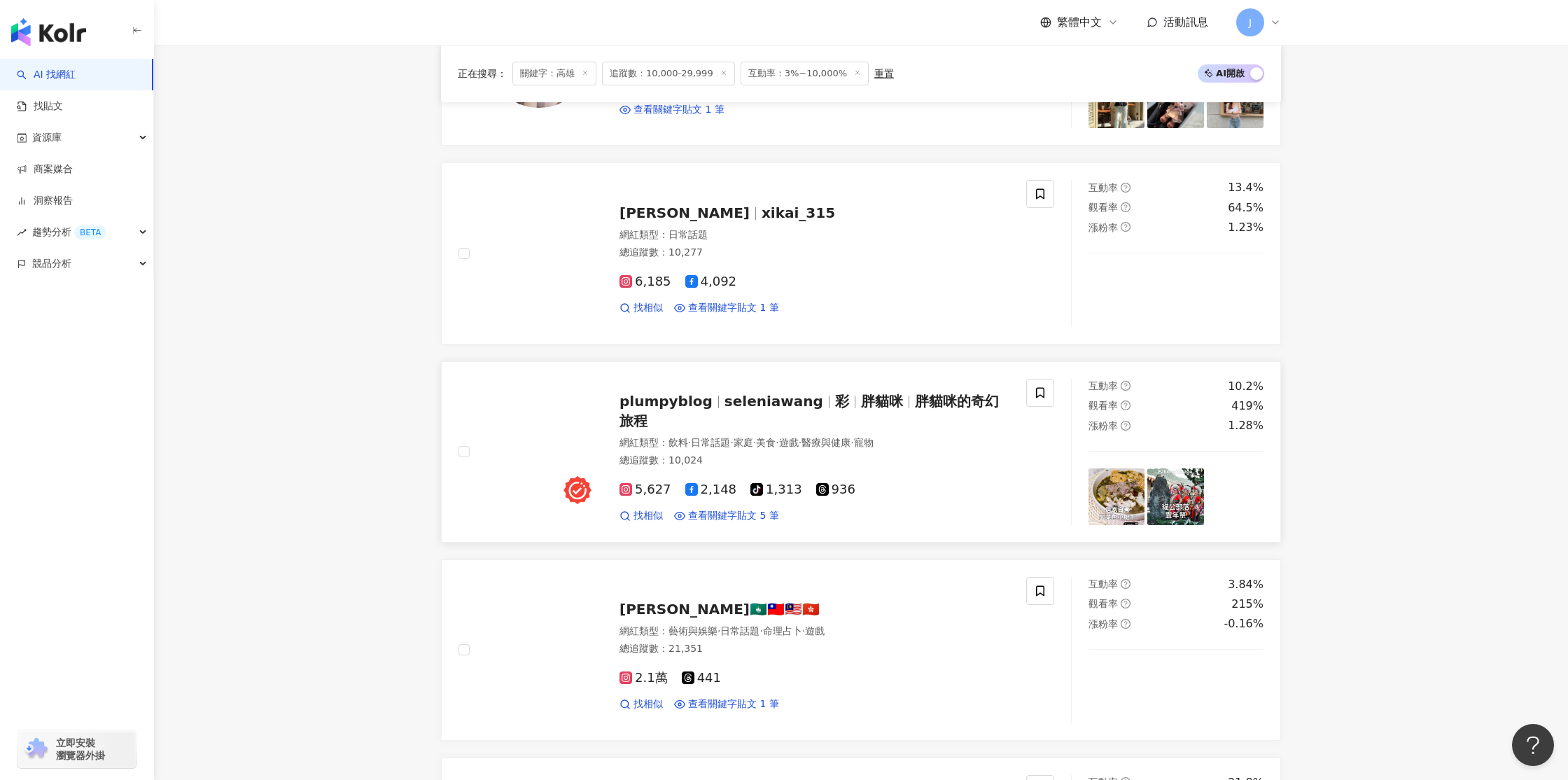
scroll to position [1134, 0]
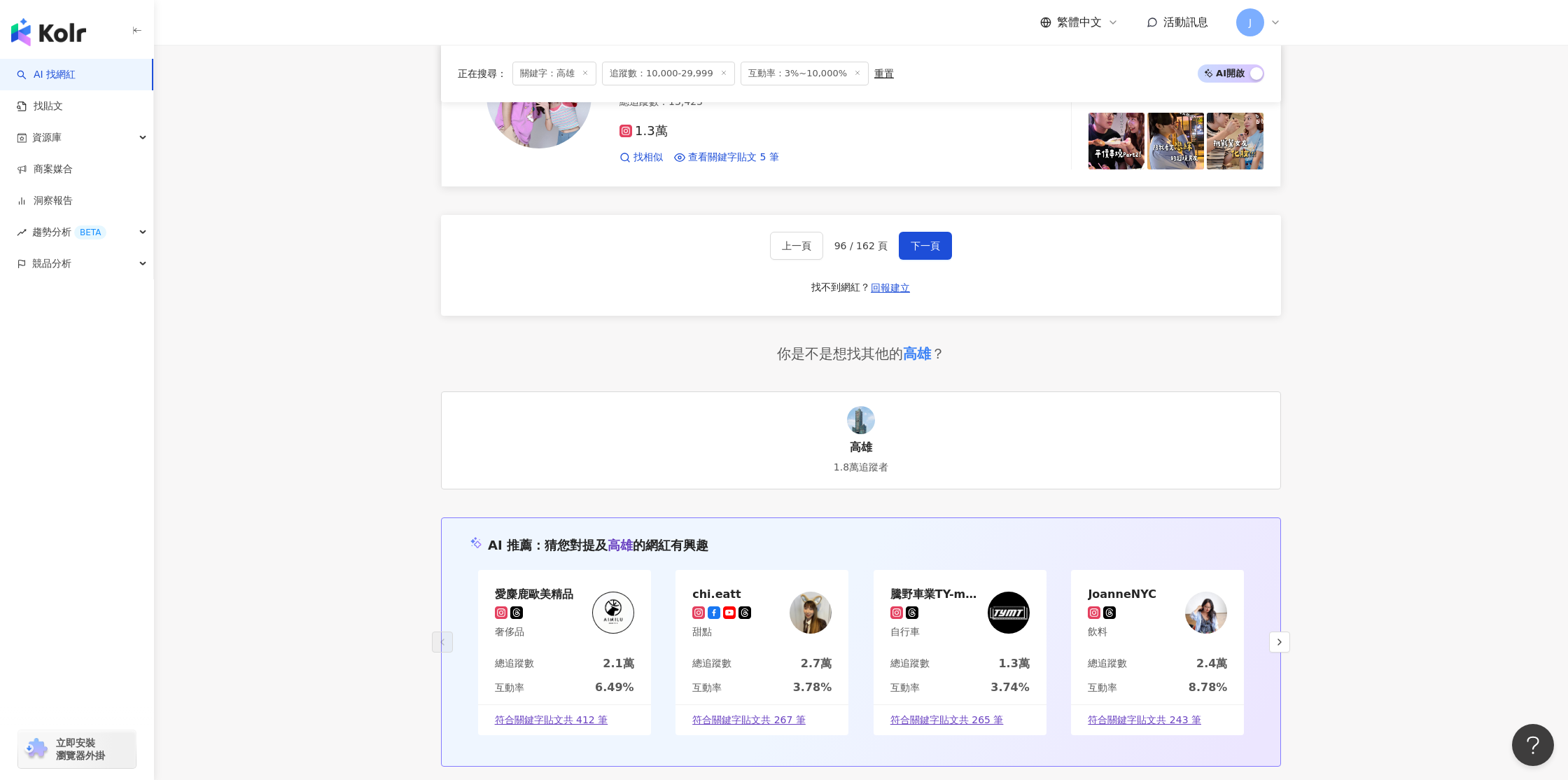
scroll to position [2473, 0]
click at [912, 249] on span "下一頁" at bounding box center [925, 248] width 29 height 11
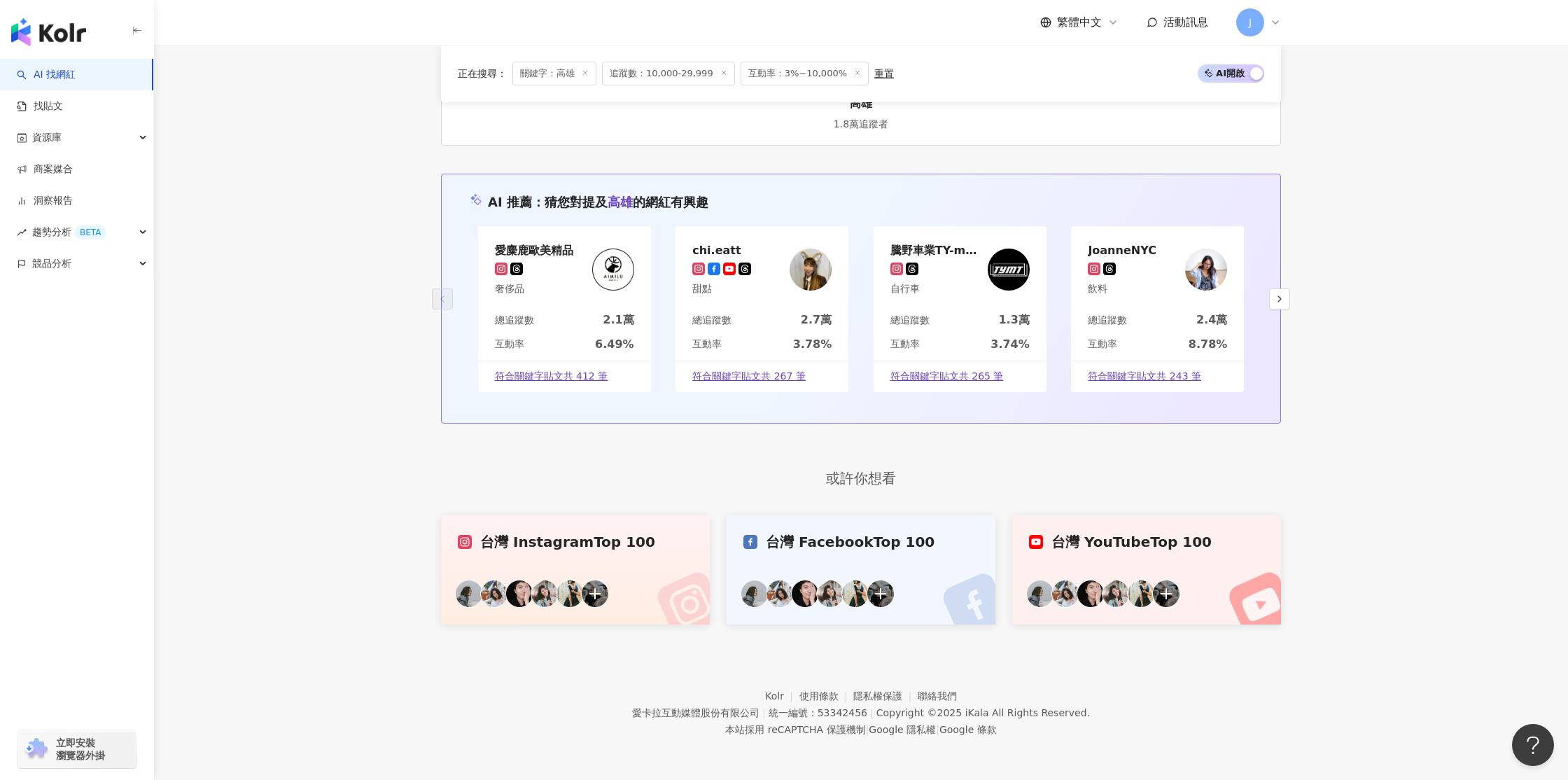
scroll to position [944, 0]
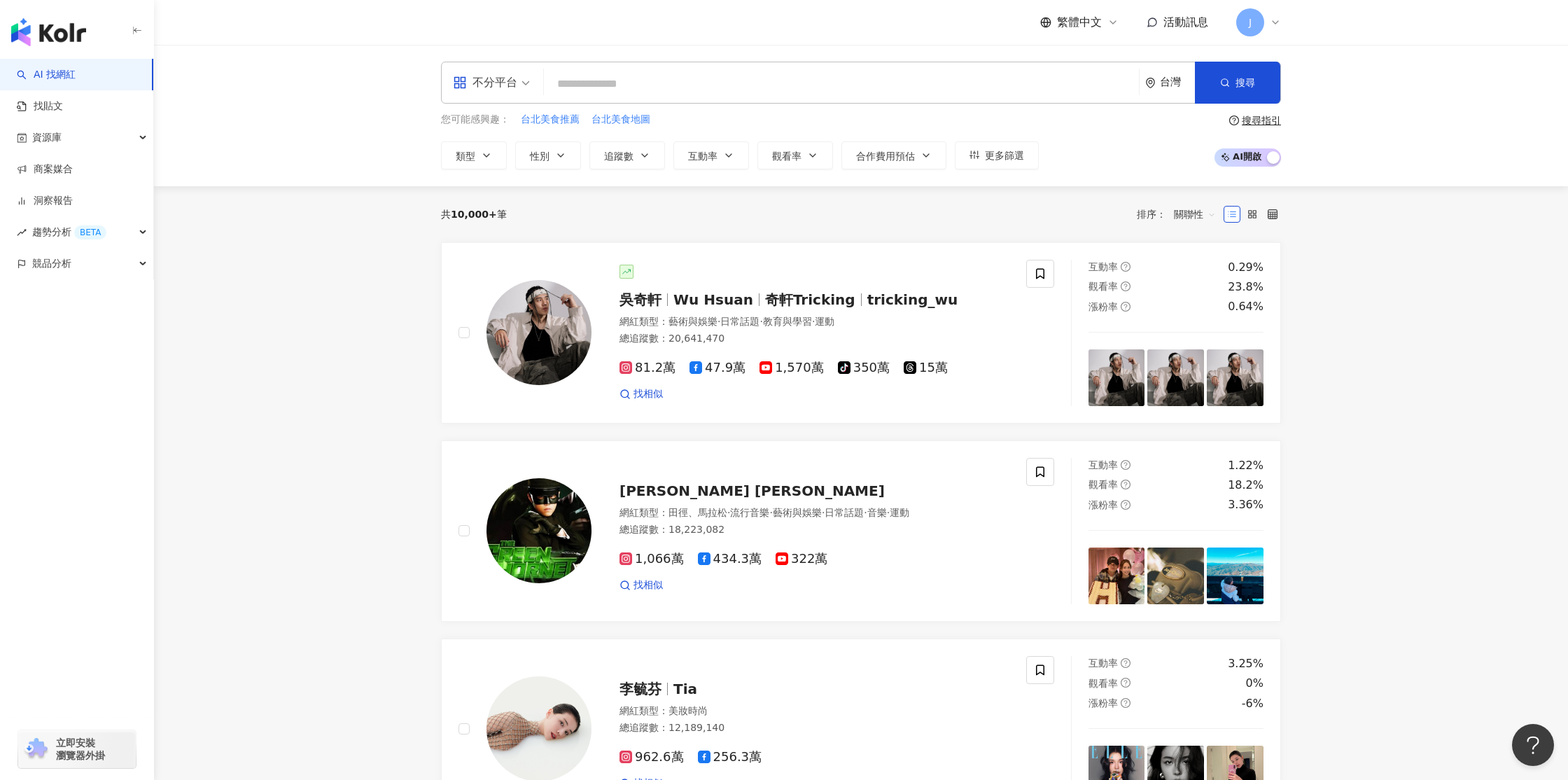
click at [719, 85] on input "search" at bounding box center [841, 84] width 584 height 27
type input "*******"
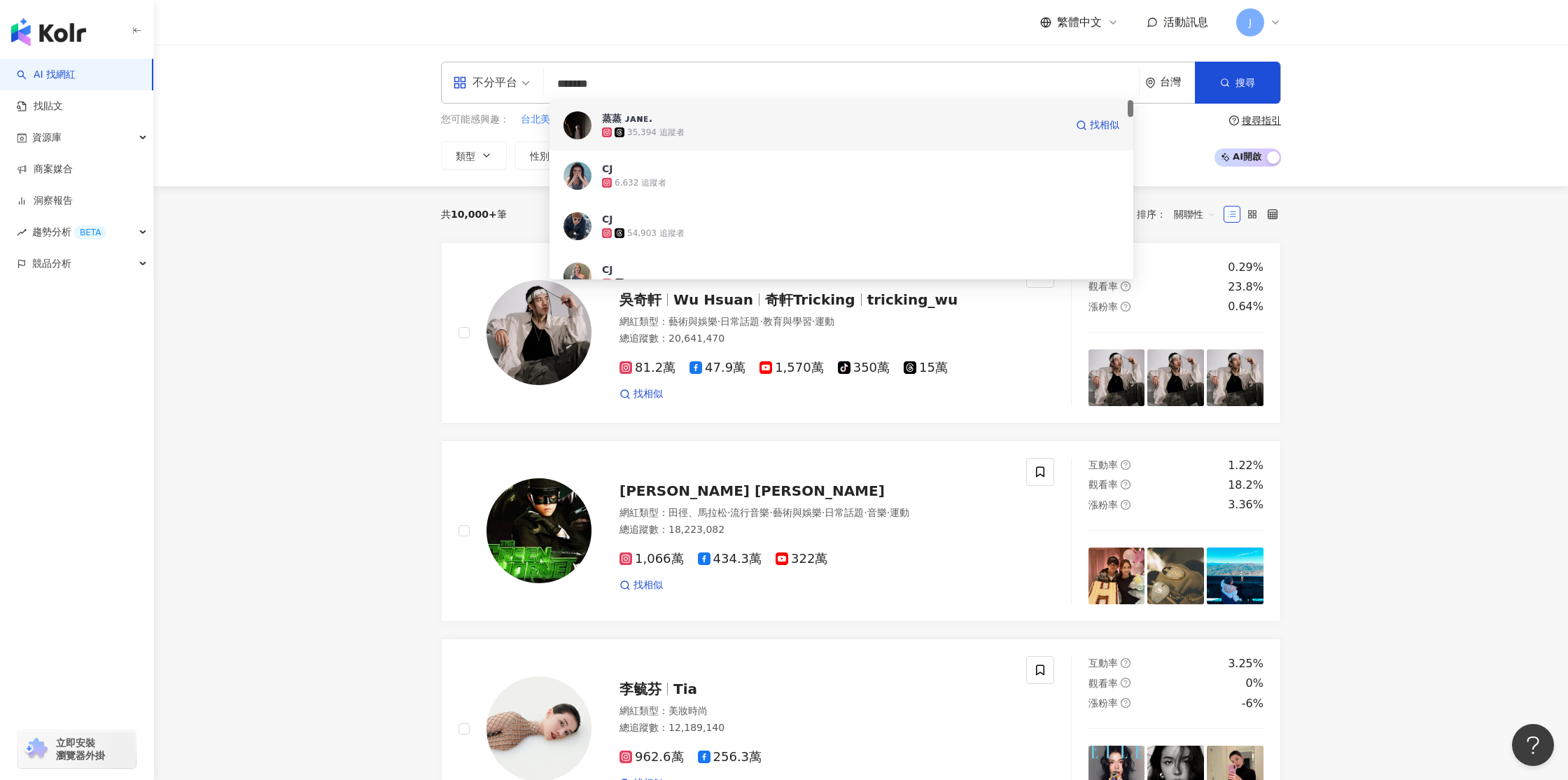
click at [659, 123] on span "蒸蒸 ᴊᴀɴᴇ." at bounding box center [833, 118] width 463 height 14
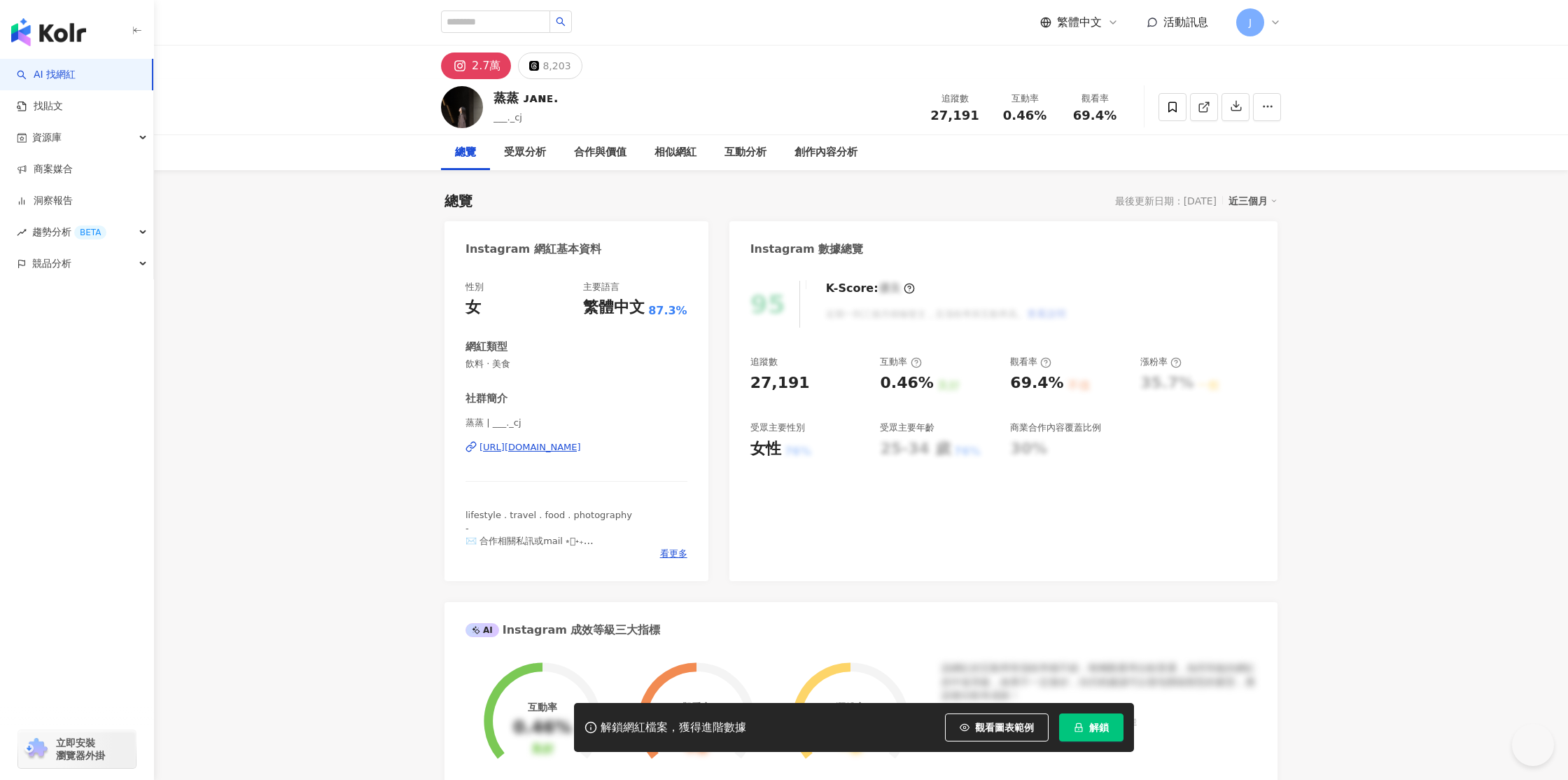
scroll to position [33, 0]
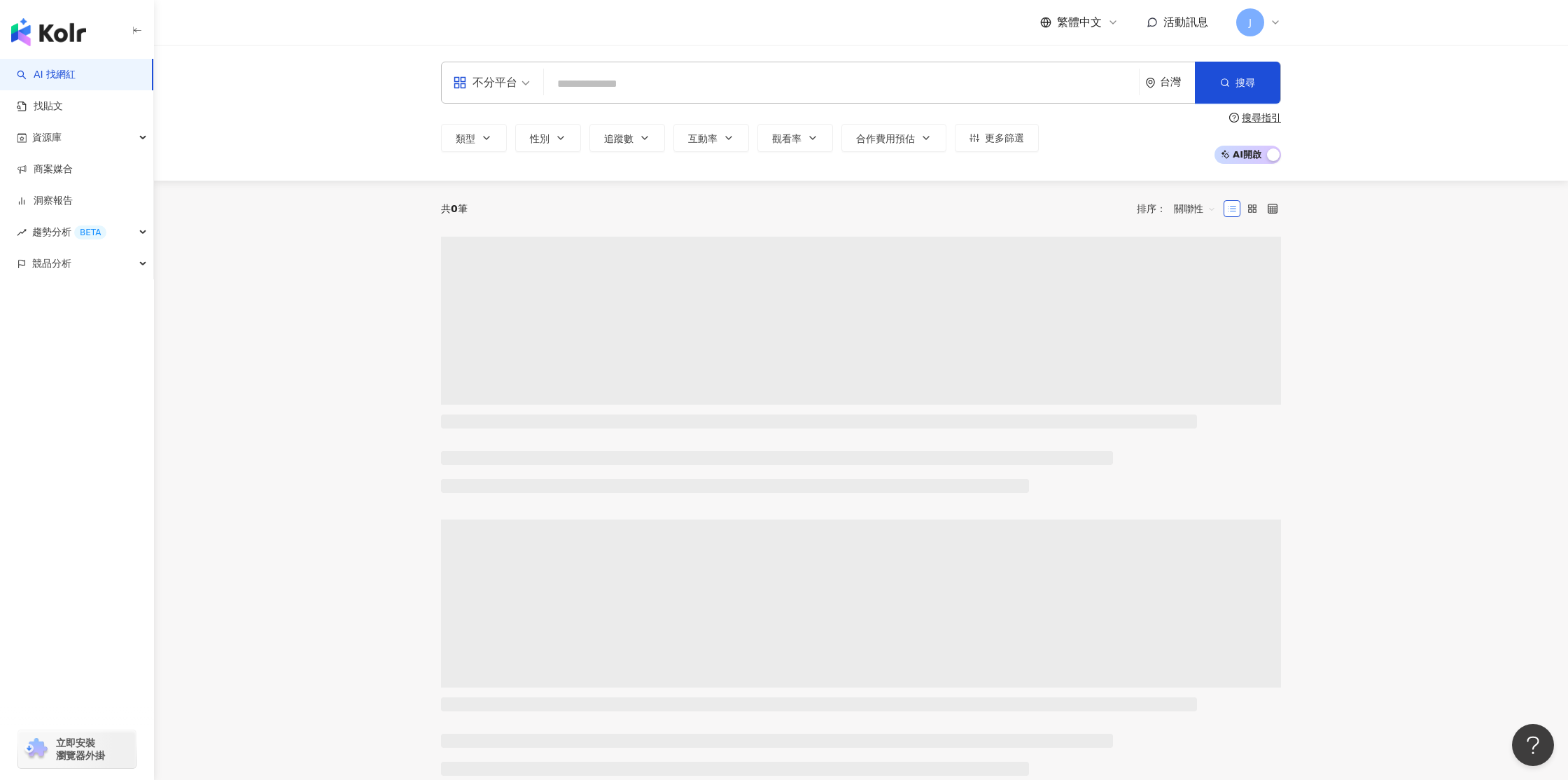
click at [693, 86] on input "search" at bounding box center [841, 84] width 584 height 27
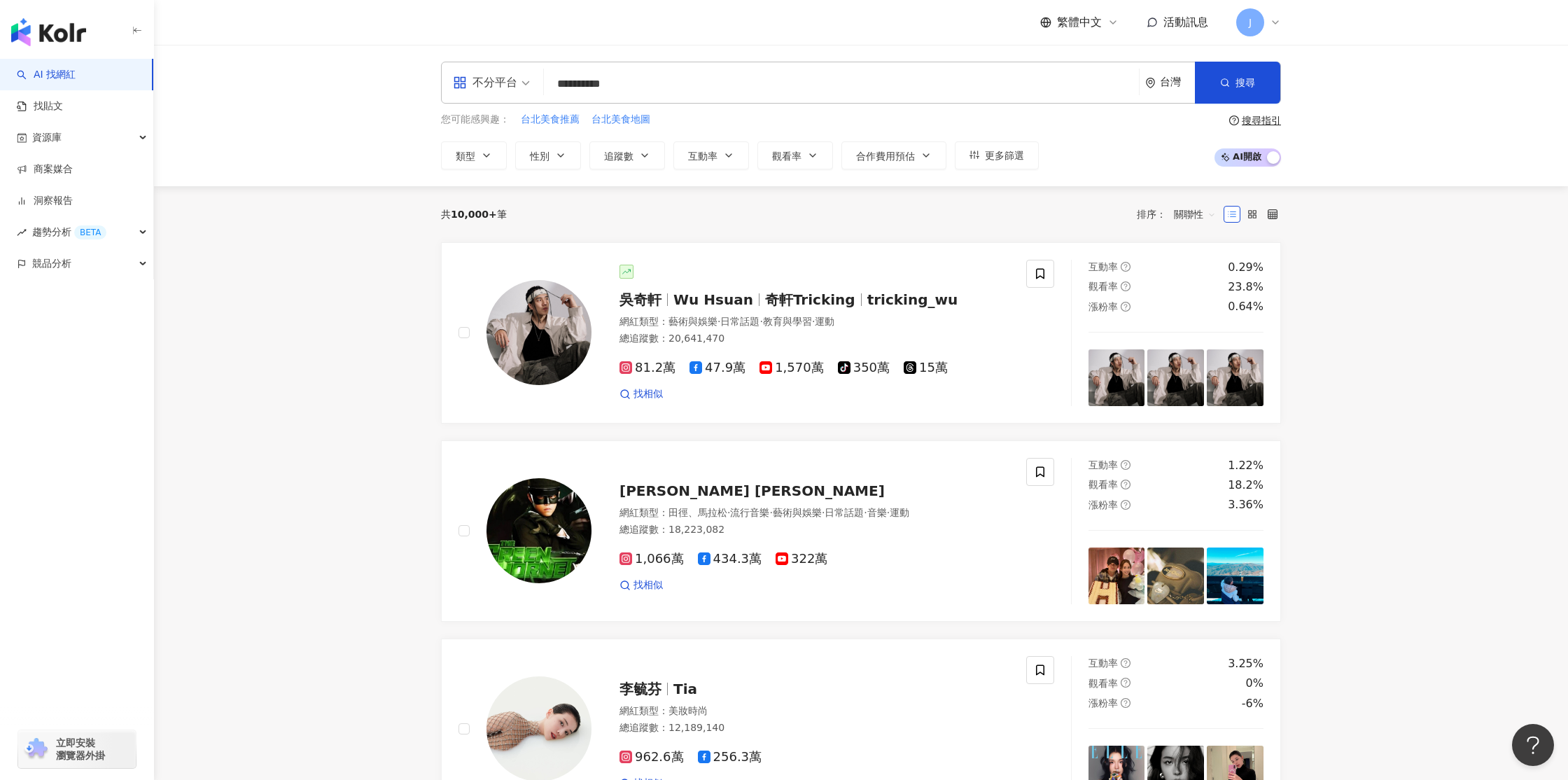
click at [693, 86] on input "**********" at bounding box center [841, 84] width 584 height 27
type input "**********"
click at [1247, 95] on button "搜尋" at bounding box center [1237, 83] width 85 height 42
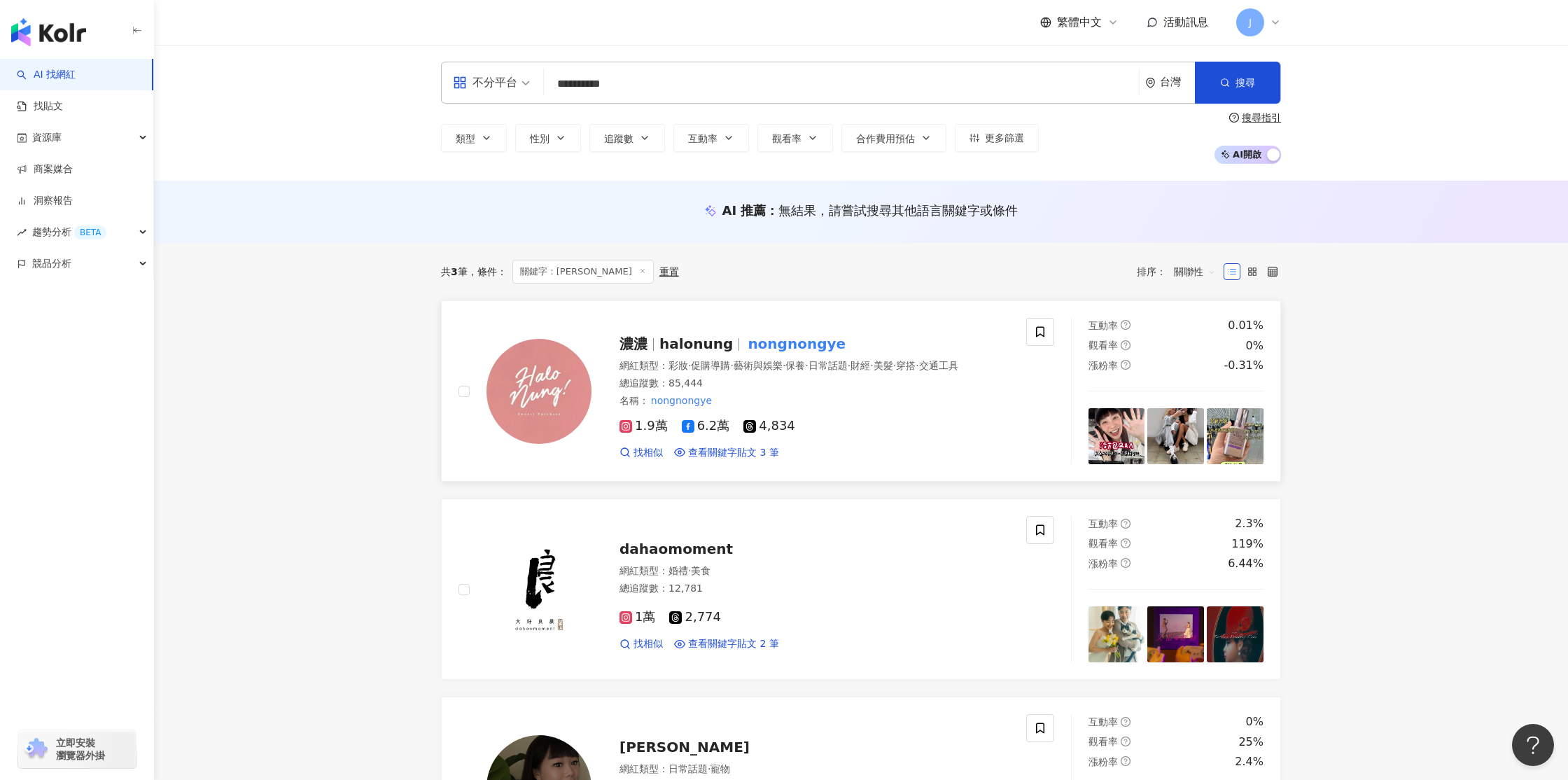
click at [760, 343] on mark "nongnongye" at bounding box center [796, 344] width 103 height 22
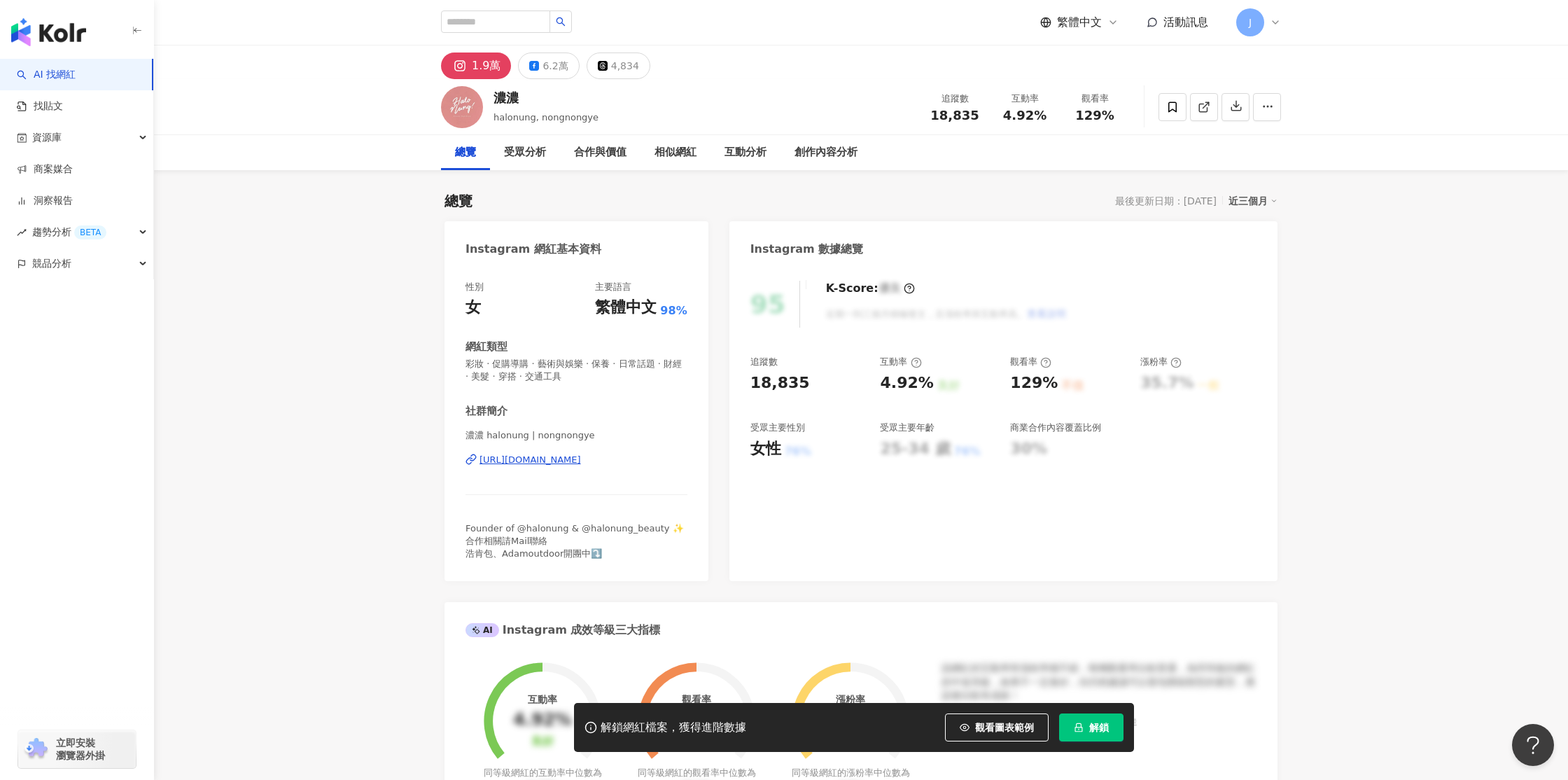
click at [1020, 725] on span "觀看圖表範例" at bounding box center [1004, 728] width 59 height 11
click at [995, 733] on span "觀看圖表範例" at bounding box center [1004, 728] width 59 height 11
click at [1209, 108] on icon at bounding box center [1204, 108] width 13 height 13
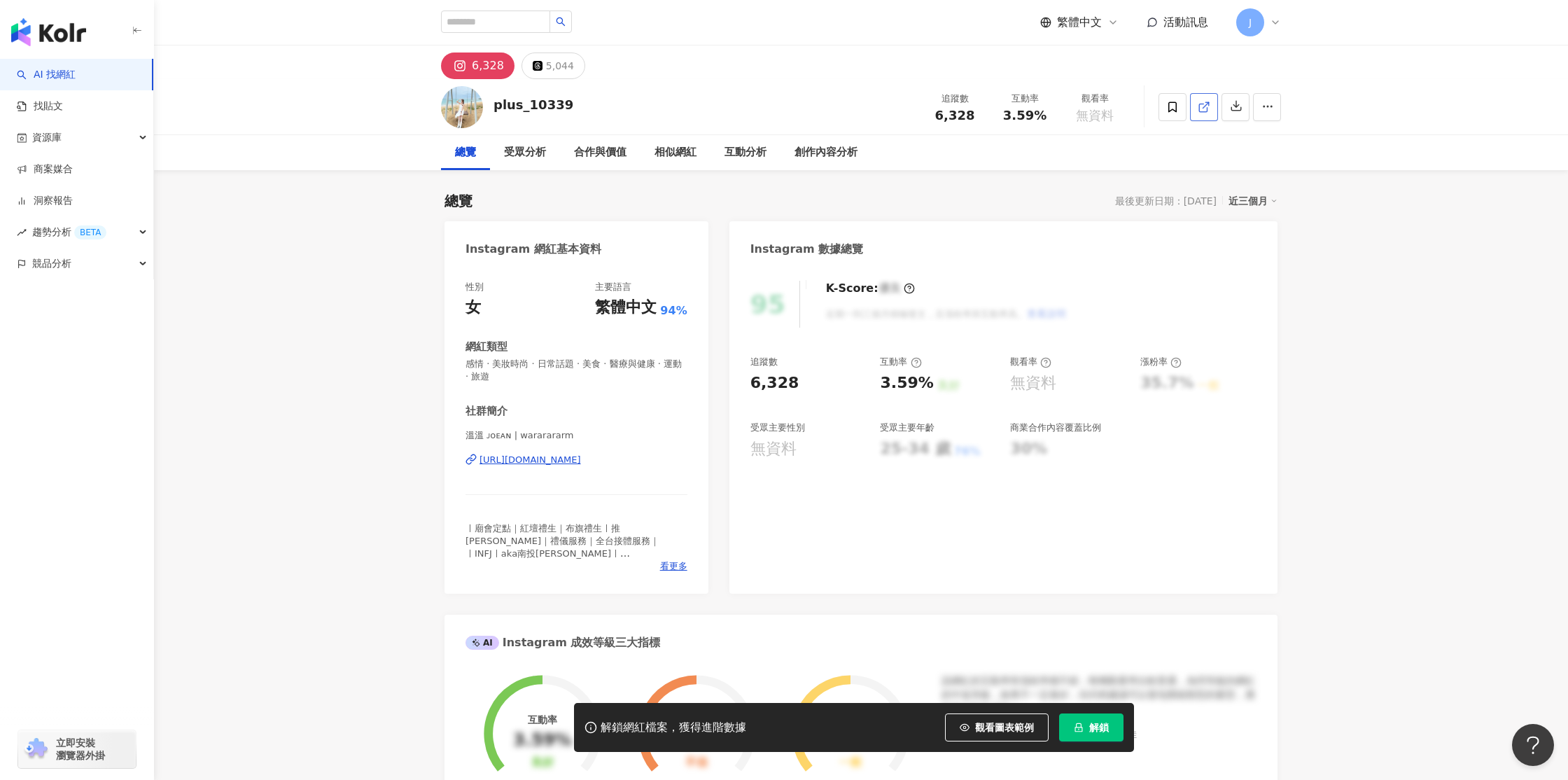
click at [1204, 106] on line at bounding box center [1206, 105] width 6 height 6
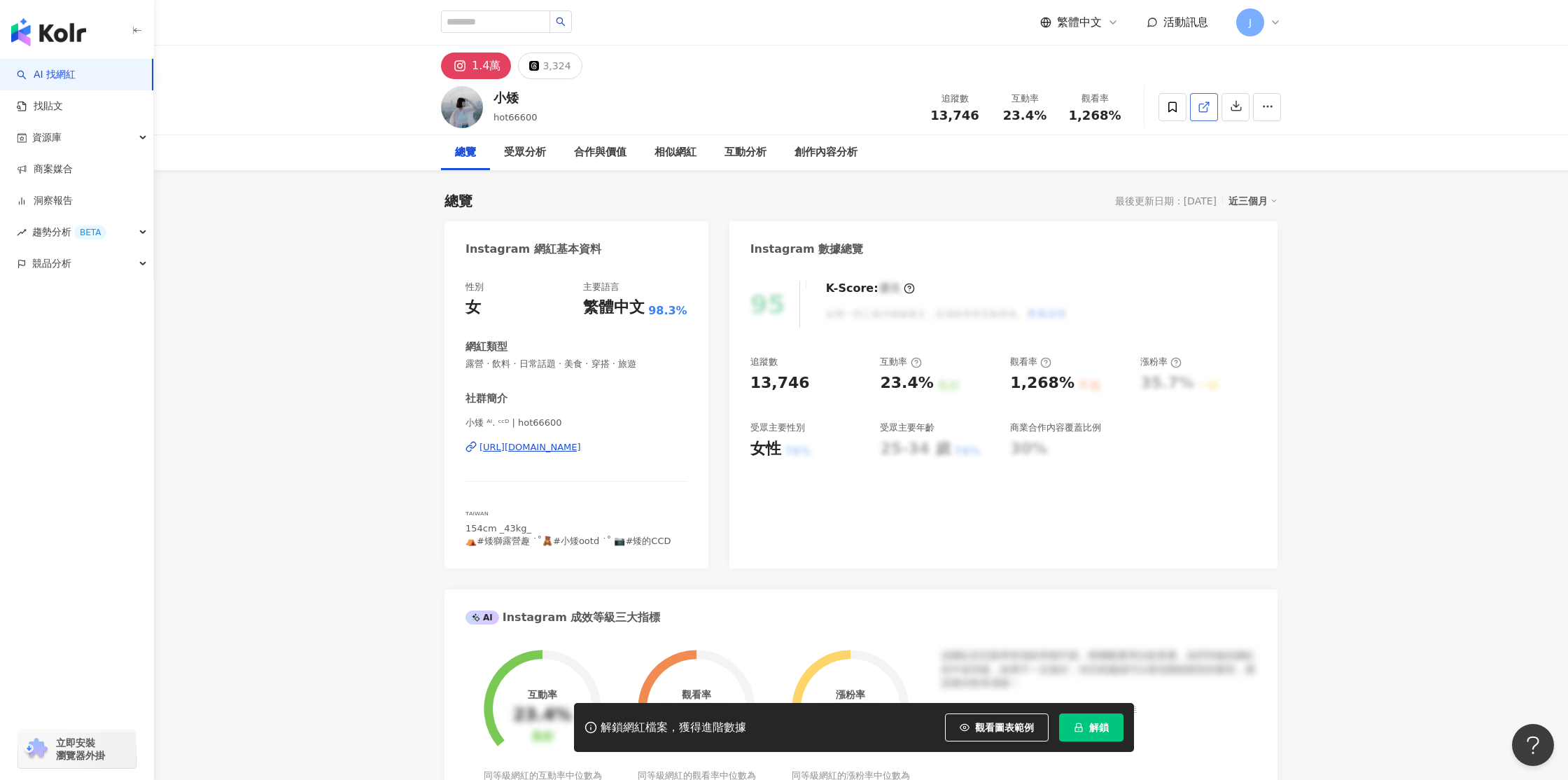
click at [1204, 106] on line at bounding box center [1206, 105] width 6 height 6
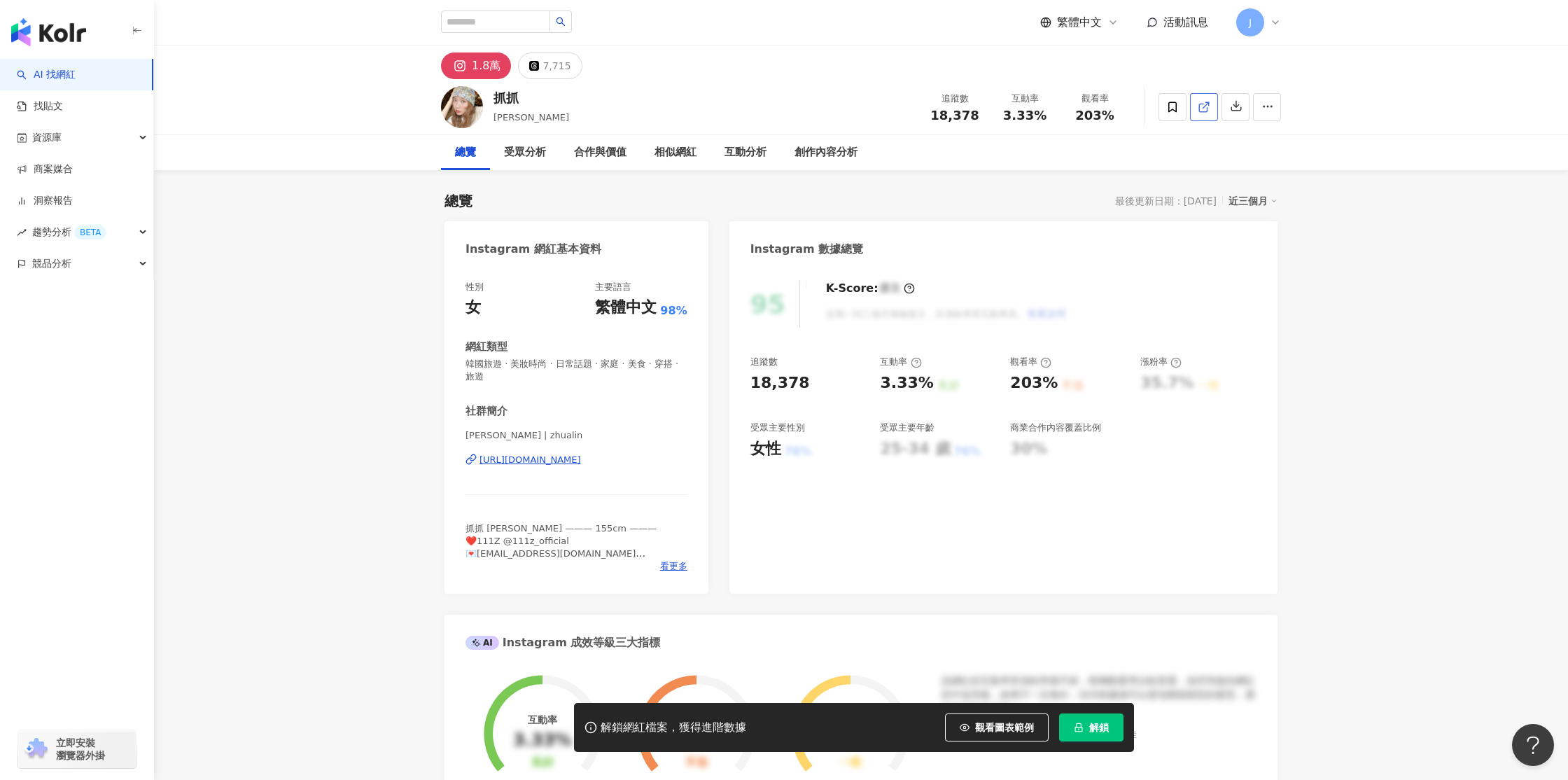
click at [1204, 111] on icon at bounding box center [1204, 108] width 13 height 13
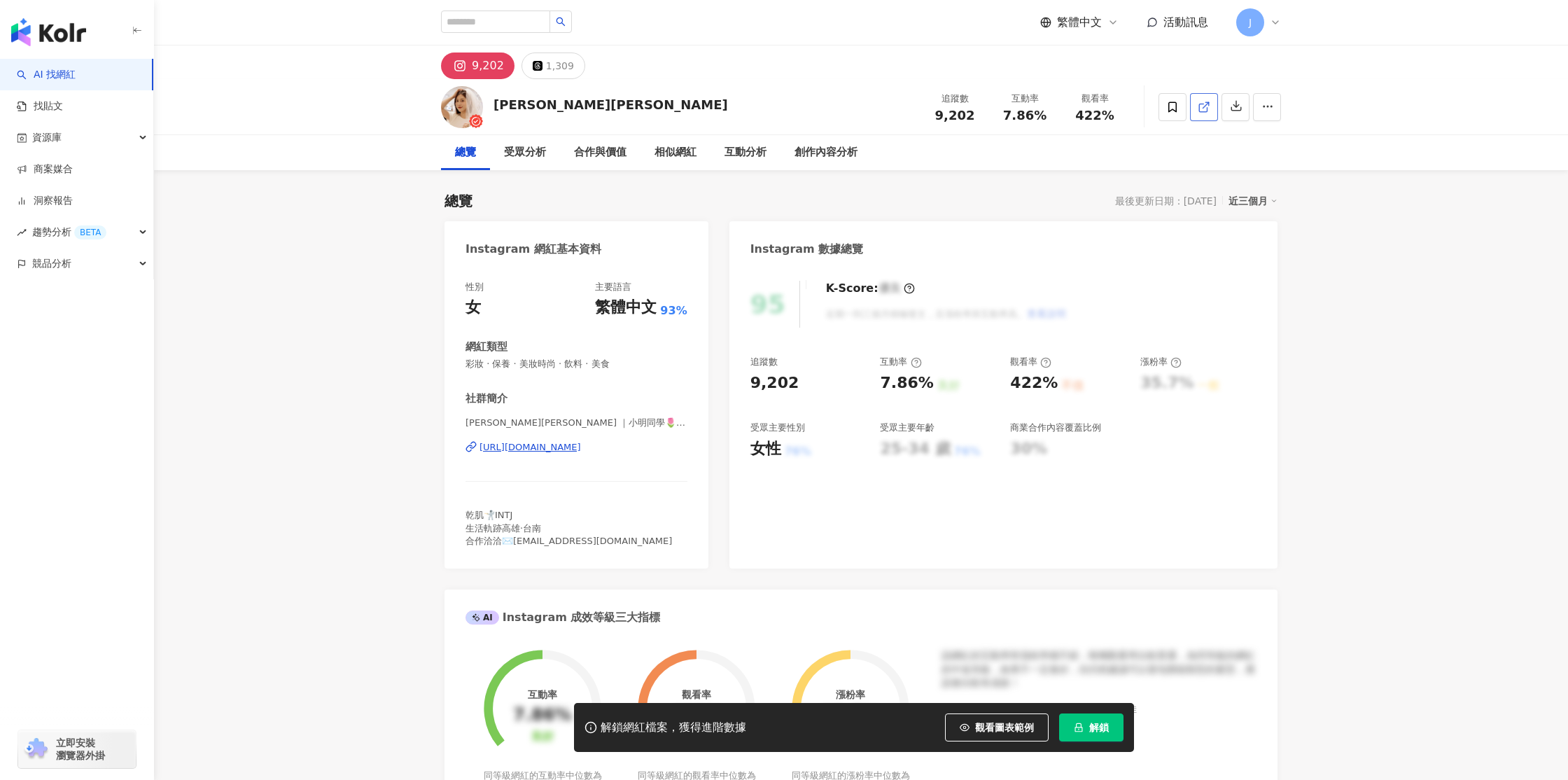
click at [1205, 108] on icon at bounding box center [1204, 108] width 13 height 13
